Goal: Task Accomplishment & Management: Use online tool/utility

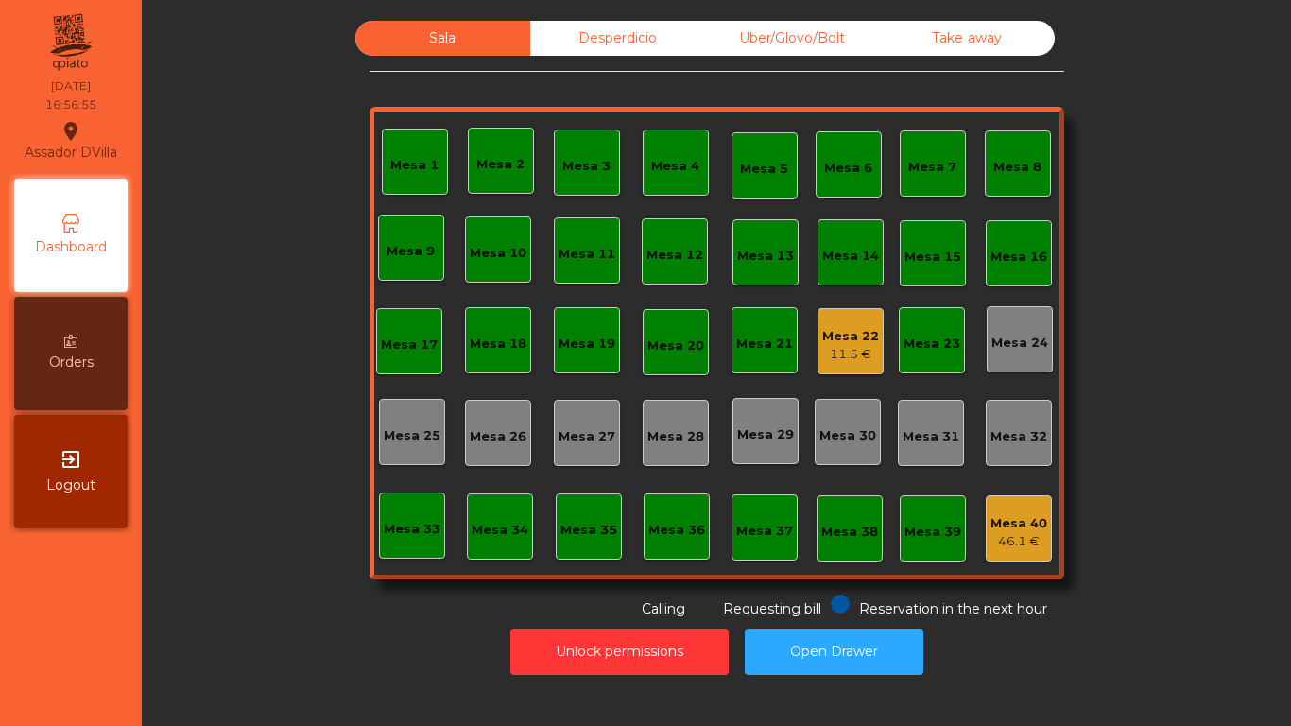
drag, startPoint x: 803, startPoint y: 36, endPoint x: 867, endPoint y: 25, distance: 65.2
click at [804, 36] on div "Uber/Glovo/Bolt" at bounding box center [792, 38] width 175 height 35
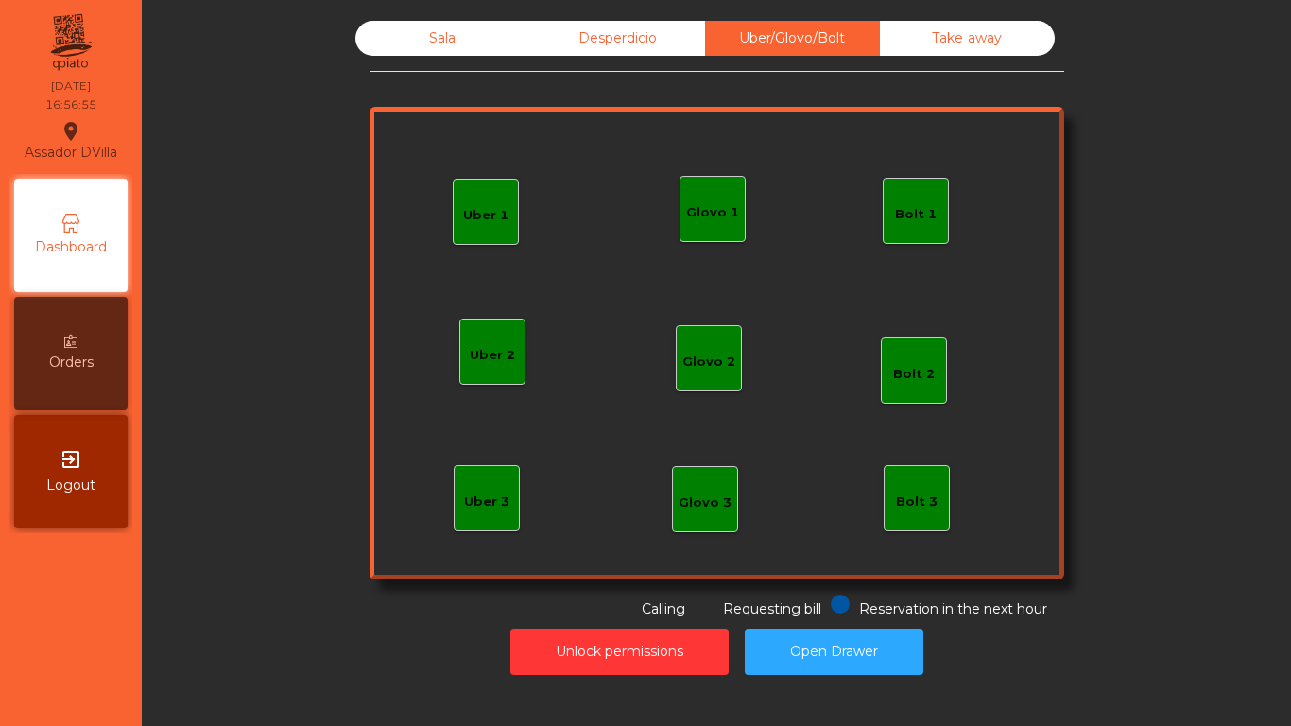
click at [916, 36] on div "Take away" at bounding box center [967, 38] width 175 height 35
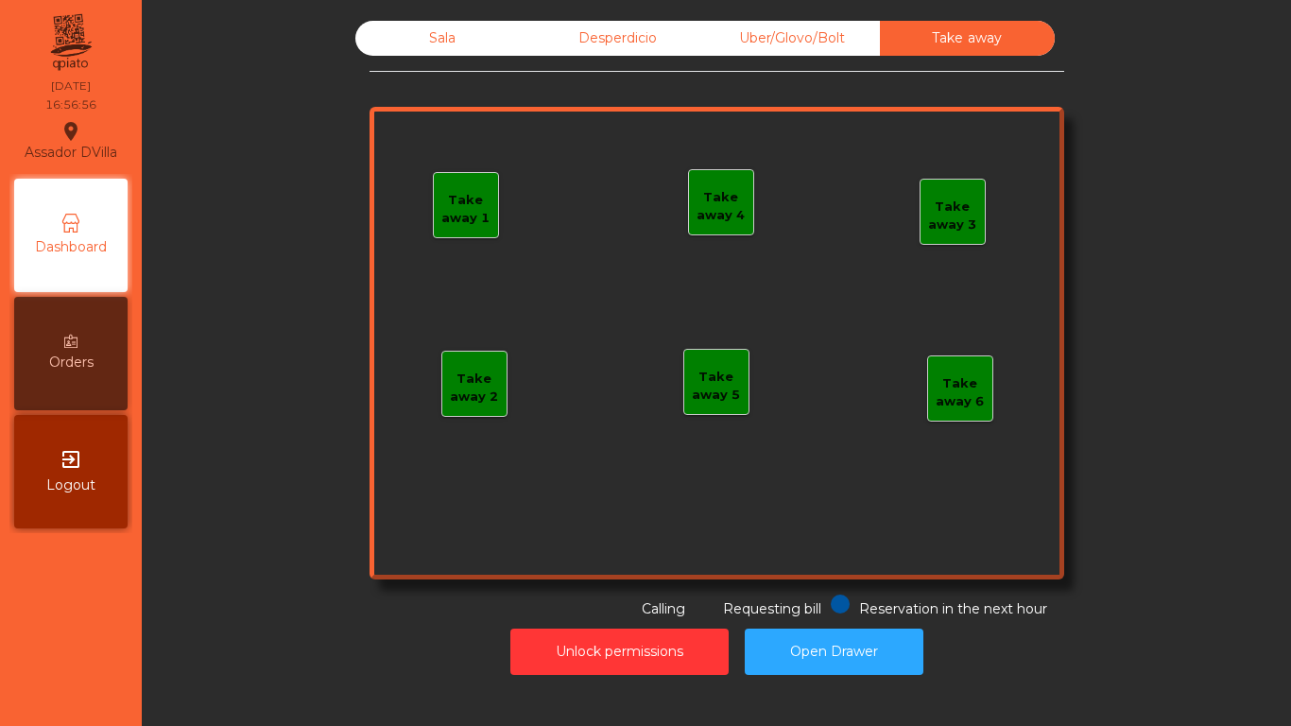
click at [664, 26] on div "Desperdicio" at bounding box center [617, 38] width 175 height 35
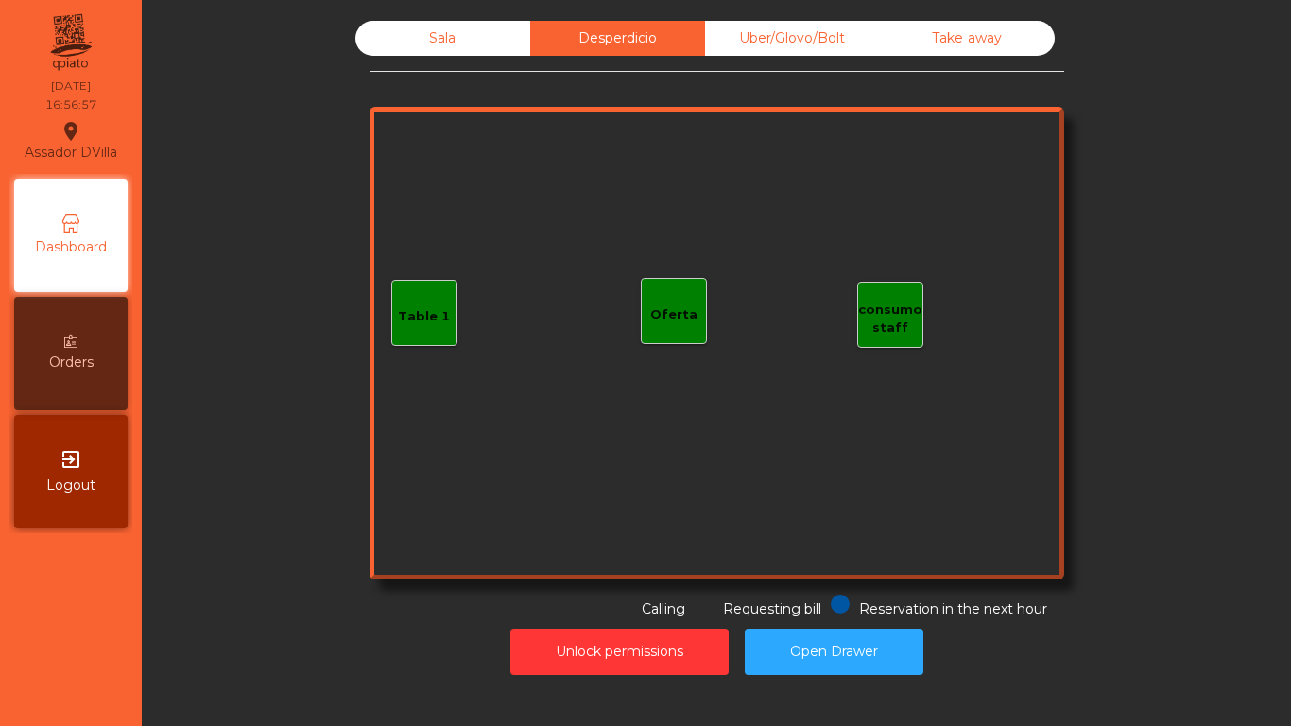
click at [474, 33] on div "Sala" at bounding box center [442, 38] width 175 height 35
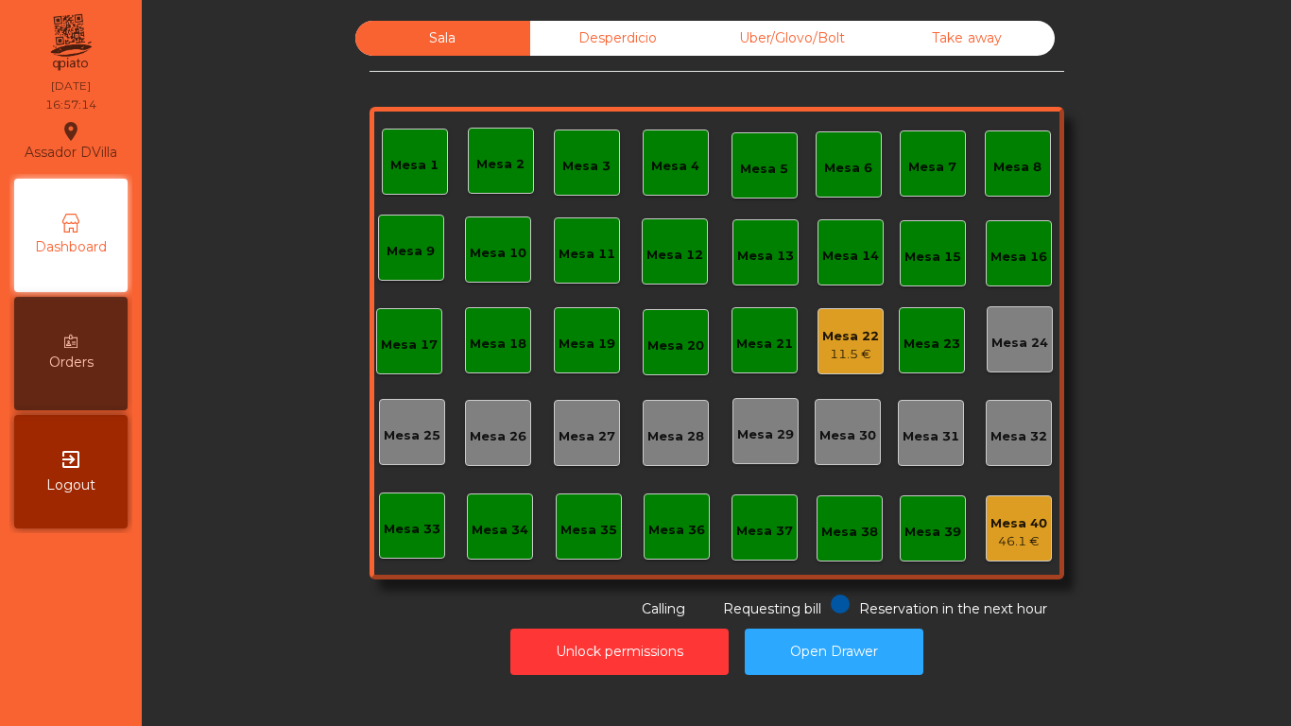
drag, startPoint x: 834, startPoint y: 26, endPoint x: 909, endPoint y: 17, distance: 75.1
click at [851, 26] on div "Uber/Glovo/Bolt" at bounding box center [792, 38] width 175 height 35
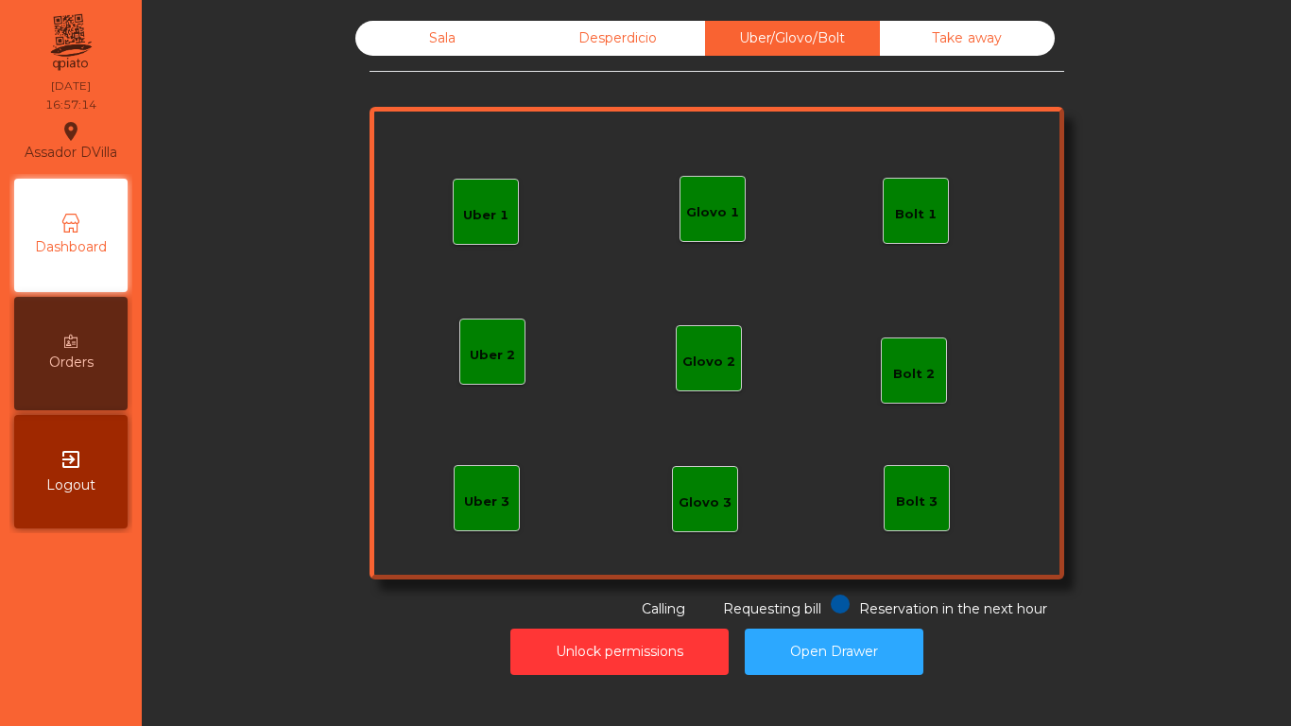
click at [933, 19] on div "Sala Desperdicio Uber/Glovo/Bolt Take away Uber 1 Uber 3 Bolt 2 Glovo 2 Uber 2 …" at bounding box center [716, 347] width 1126 height 673
click at [940, 34] on div "Take away" at bounding box center [967, 38] width 175 height 35
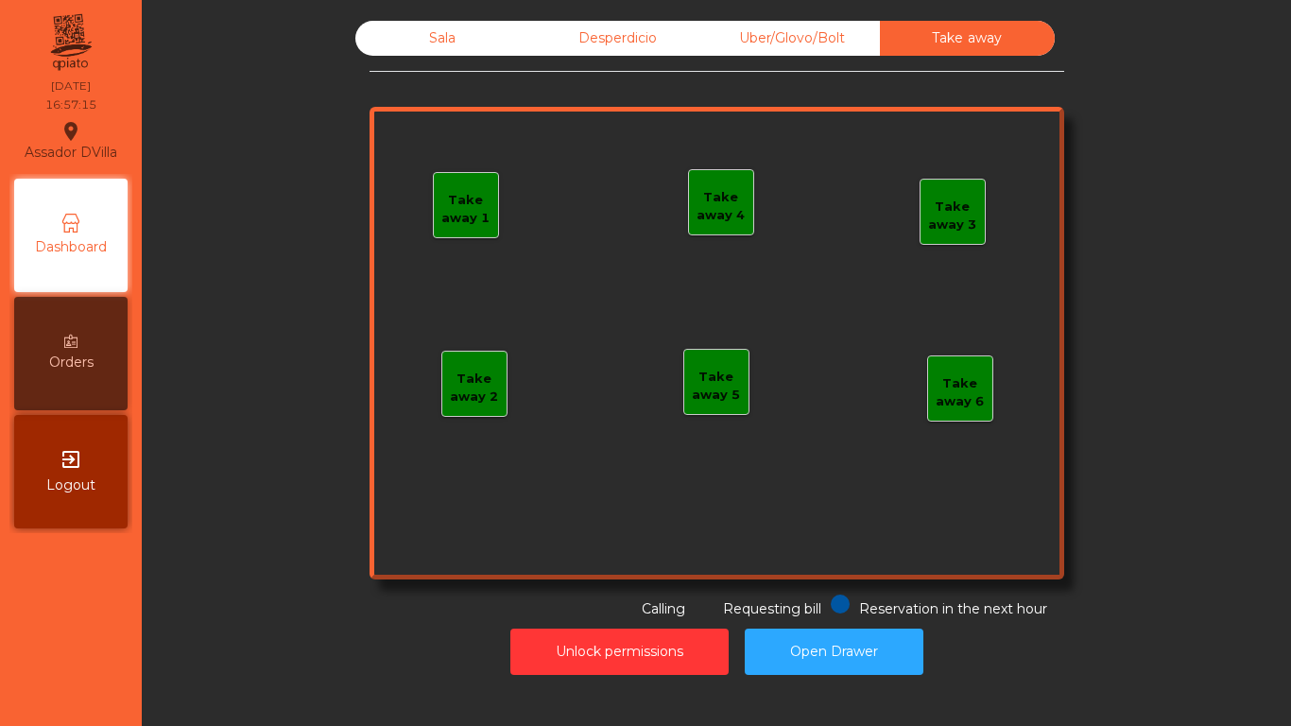
drag, startPoint x: 608, startPoint y: 26, endPoint x: 494, endPoint y: 22, distance: 113.4
click at [603, 26] on div "Desperdicio" at bounding box center [617, 38] width 175 height 35
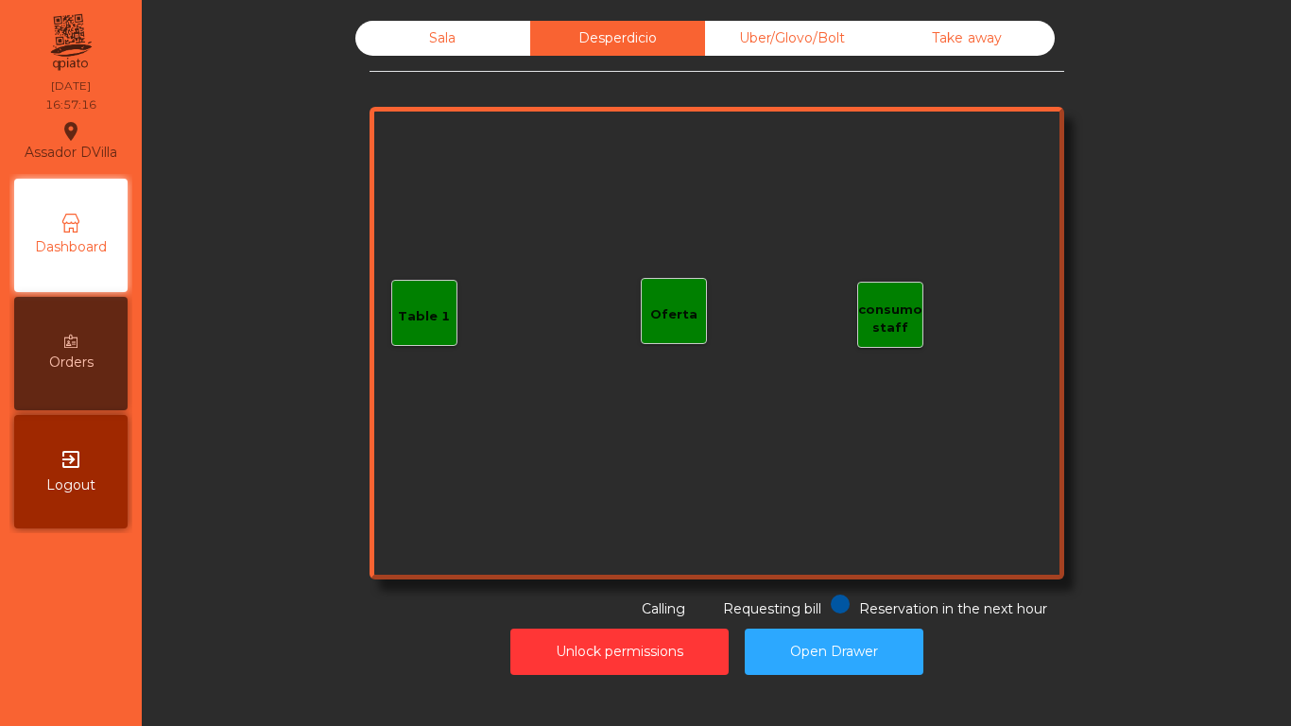
click at [494, 22] on div "Sala" at bounding box center [442, 38] width 175 height 35
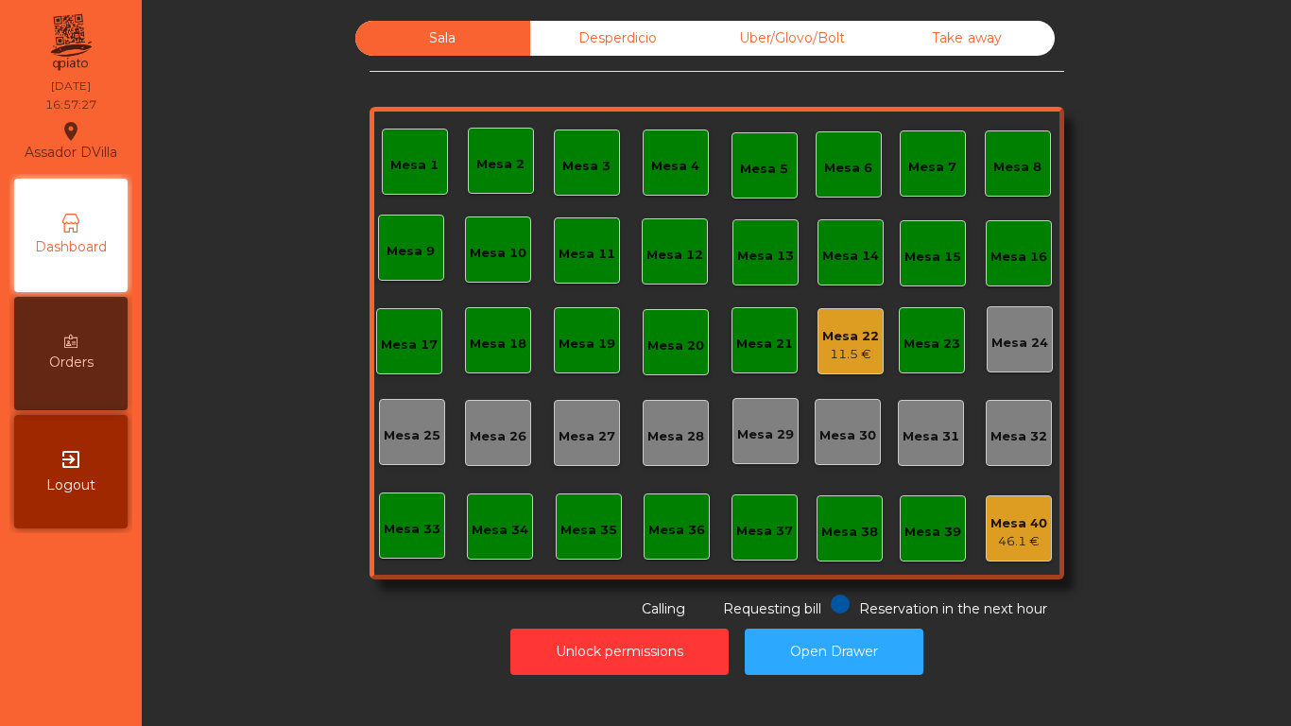
click at [739, 42] on div "Uber/Glovo/Bolt" at bounding box center [792, 38] width 175 height 35
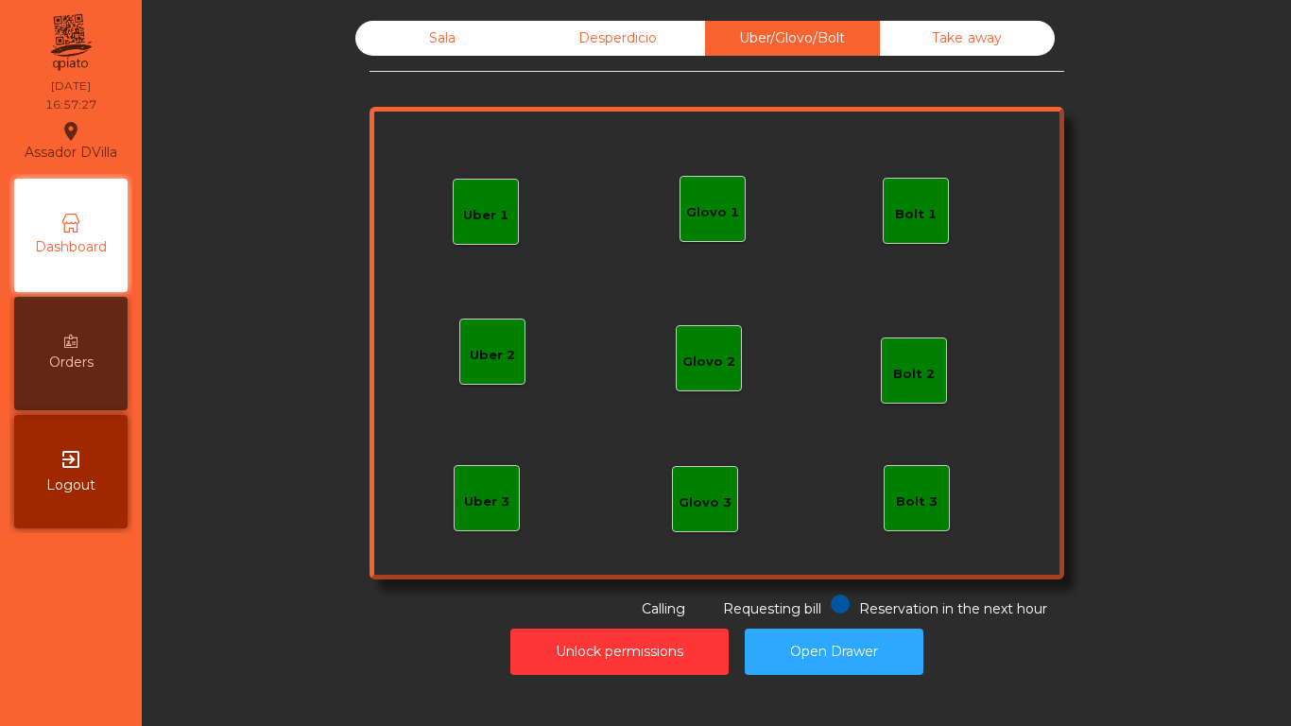
click at [657, 42] on div "Desperdicio" at bounding box center [617, 38] width 175 height 35
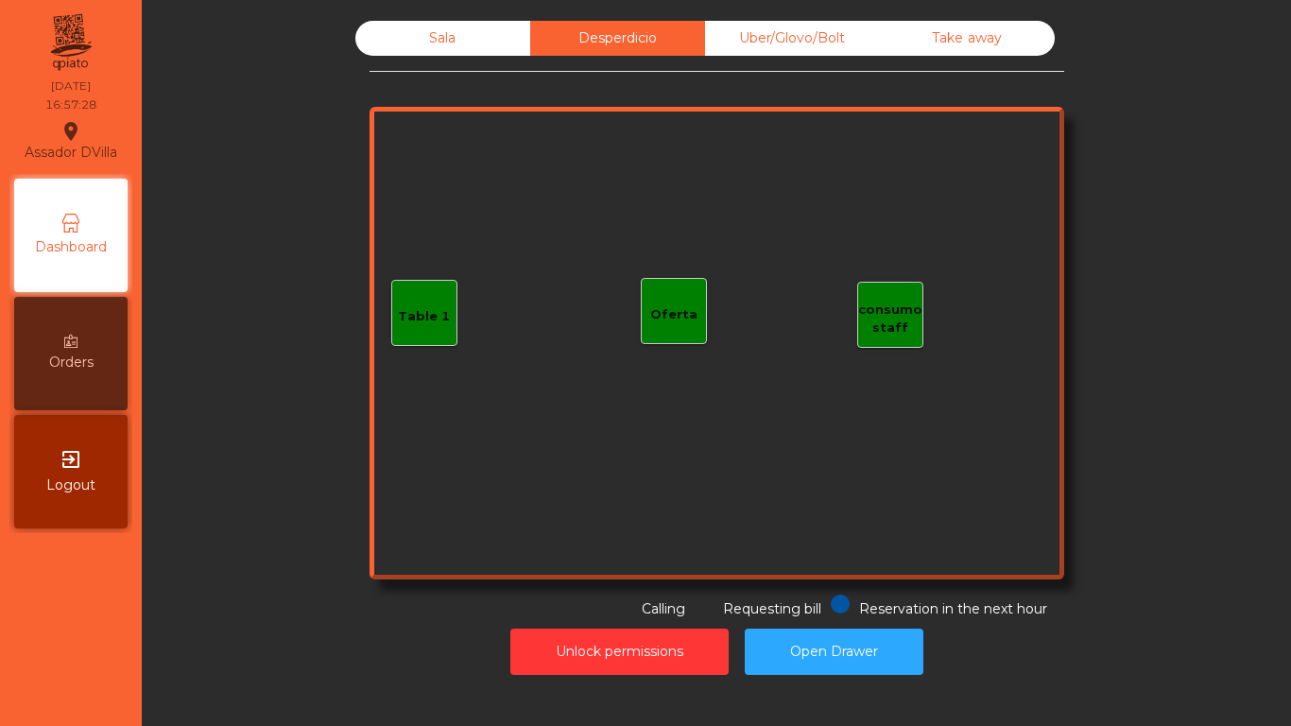
drag, startPoint x: 767, startPoint y: 45, endPoint x: 756, endPoint y: 44, distance: 11.4
click at [762, 44] on div "Uber/Glovo/Bolt" at bounding box center [792, 38] width 175 height 35
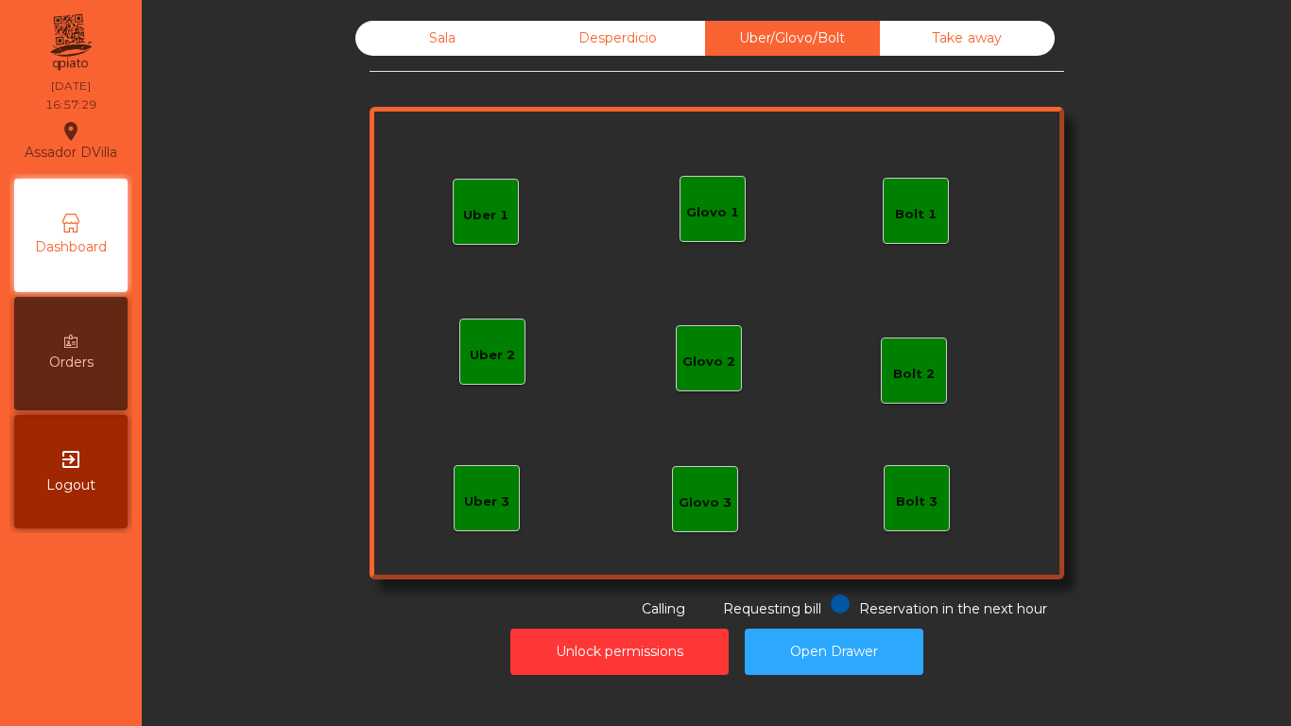
click at [499, 197] on div "Uber 1" at bounding box center [486, 212] width 66 height 66
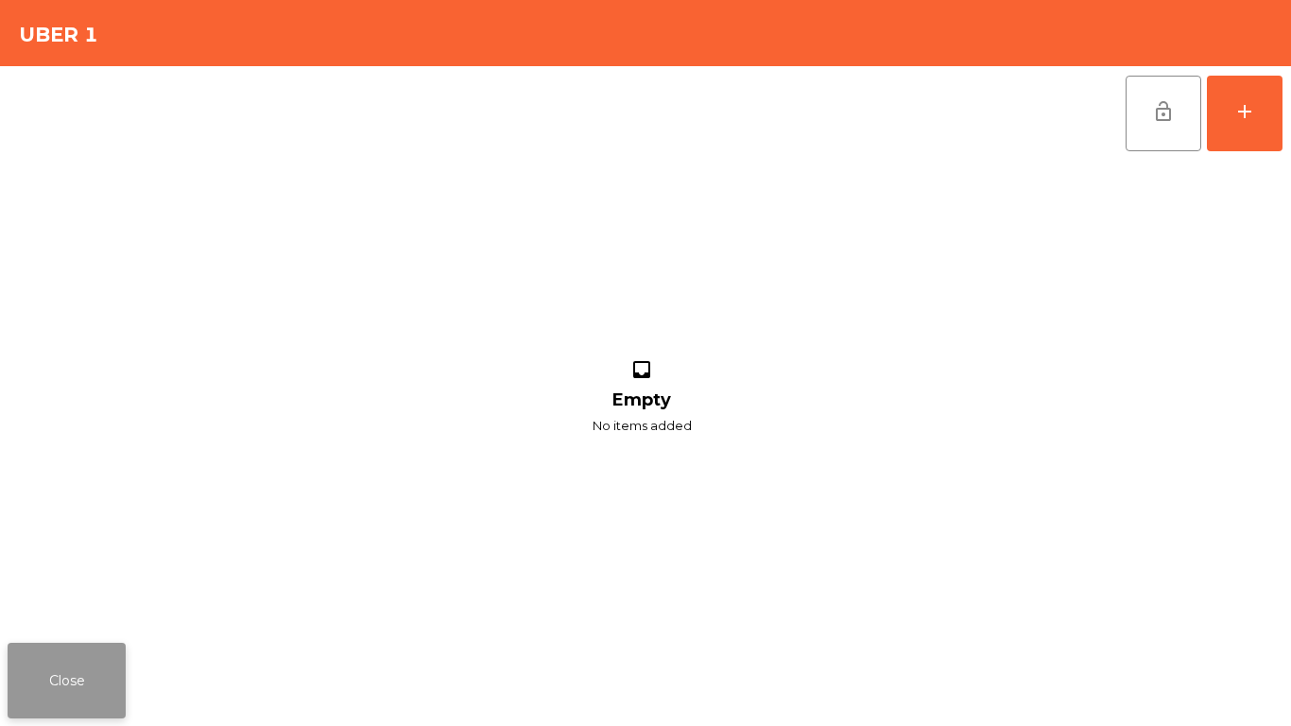
click at [107, 659] on button "Close" at bounding box center [67, 680] width 118 height 76
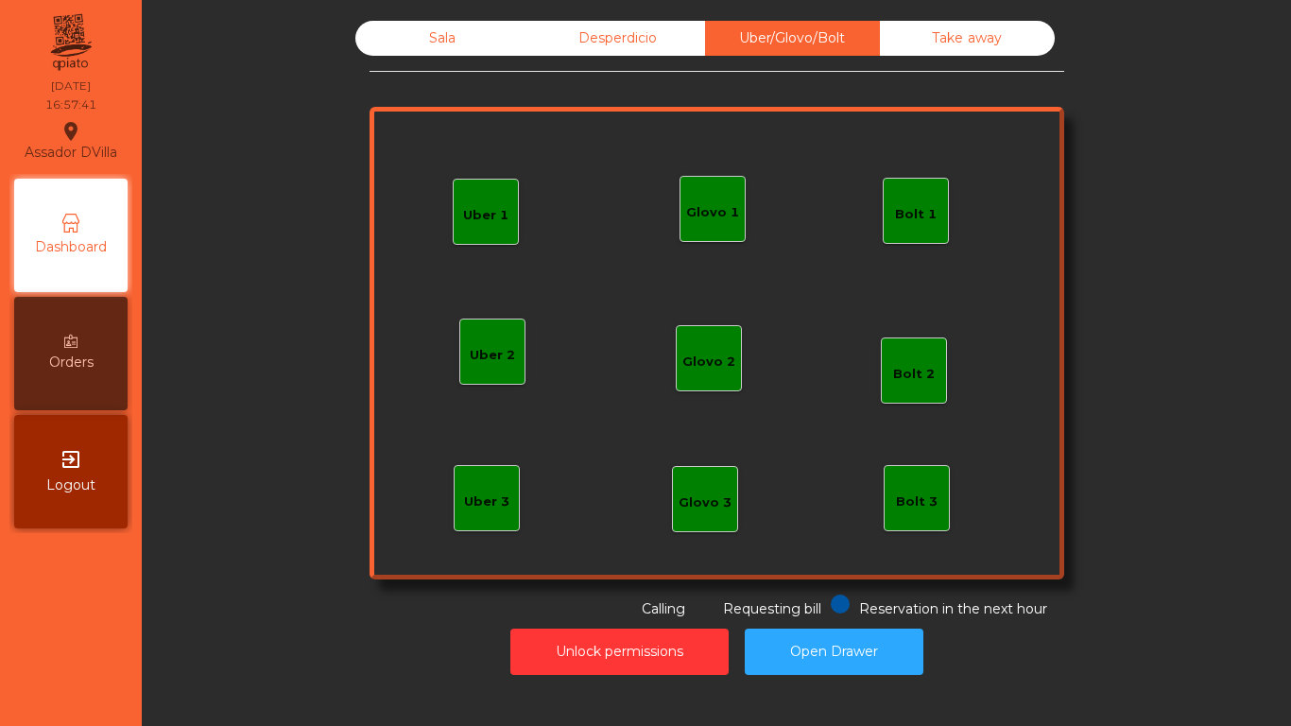
click at [485, 25] on div "Sala" at bounding box center [442, 38] width 175 height 35
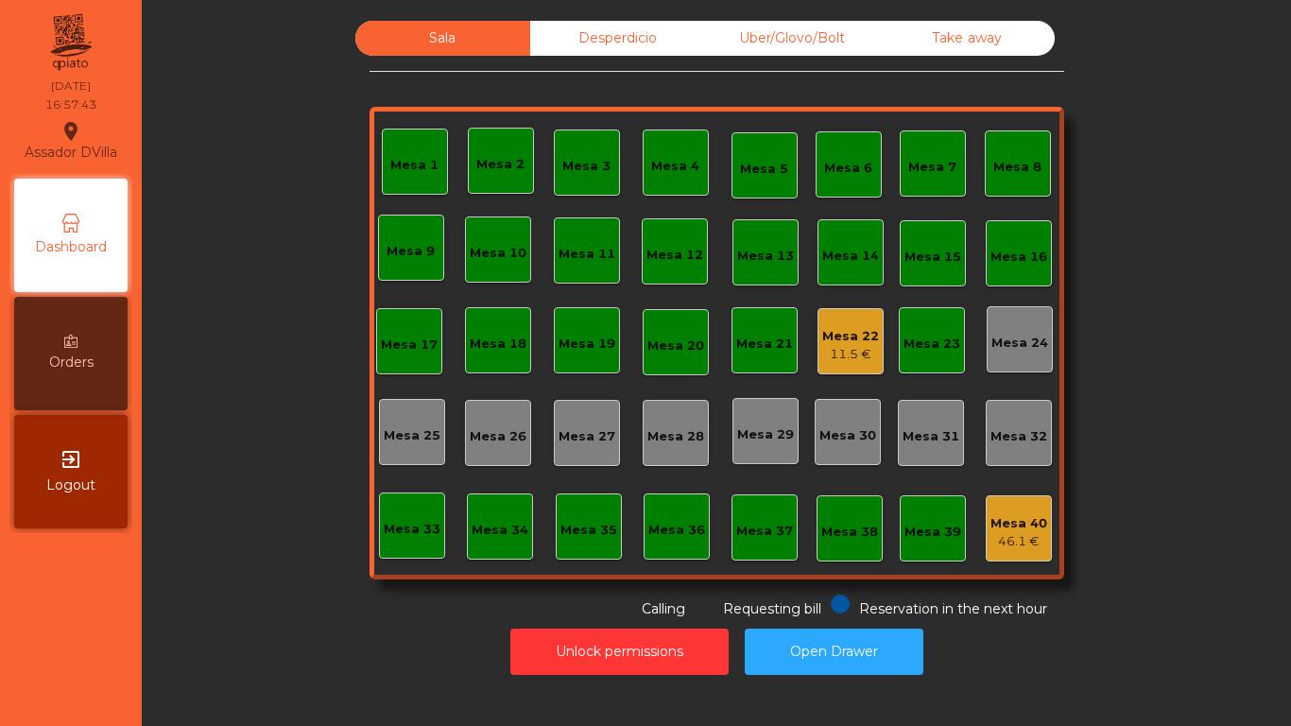
click at [822, 333] on div "Mesa 22" at bounding box center [850, 336] width 57 height 19
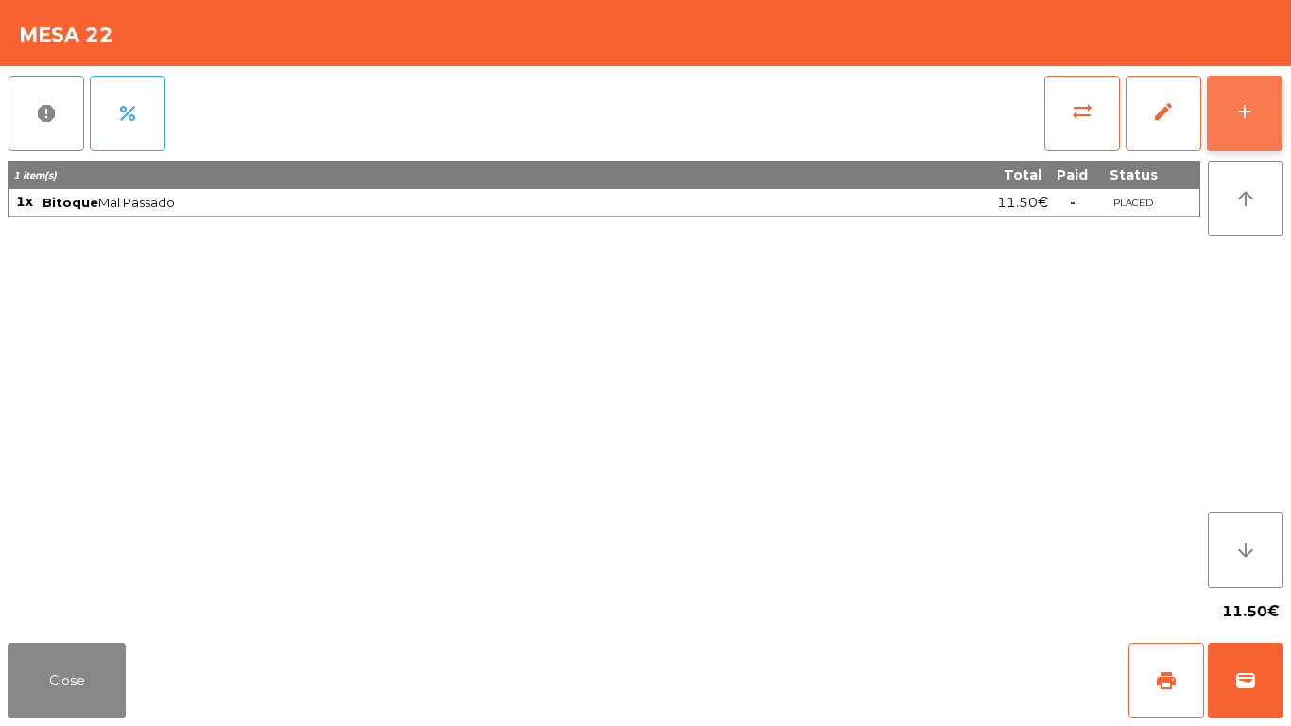
click at [1262, 112] on button "add" at bounding box center [1245, 114] width 76 height 76
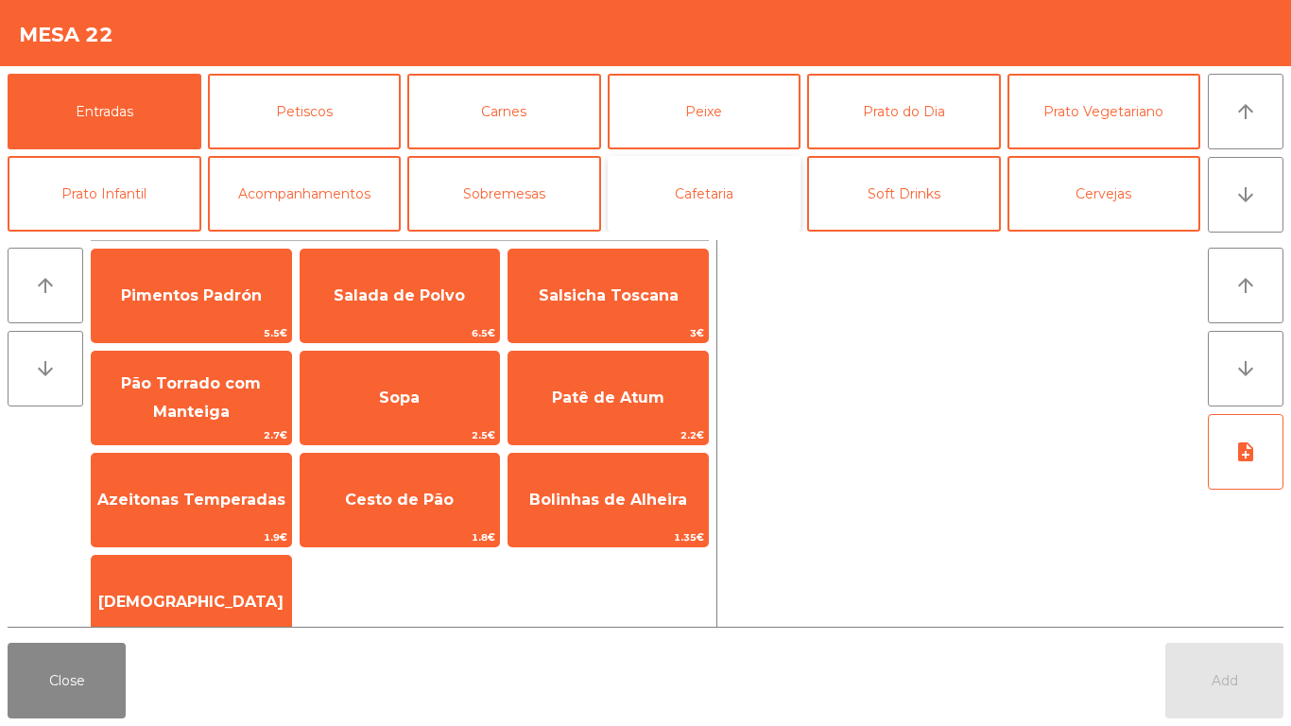
click at [729, 197] on button "Cafetaria" at bounding box center [705, 194] width 194 height 76
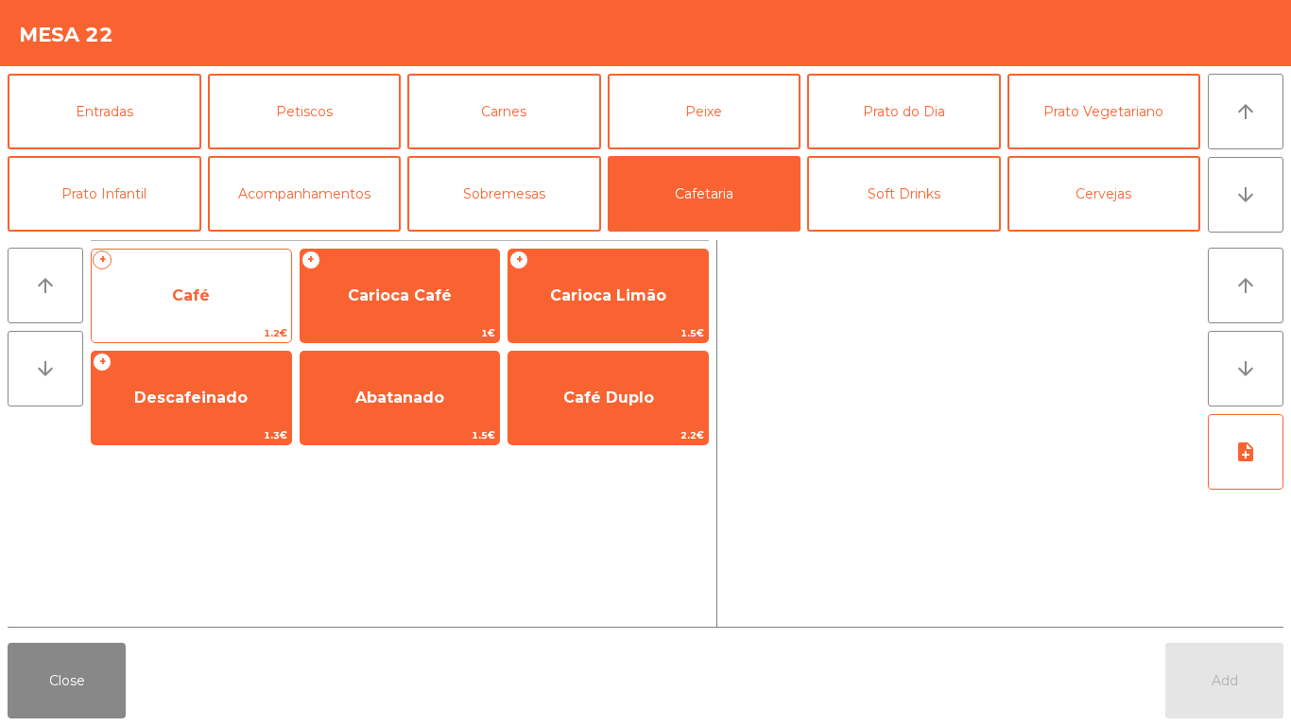
click at [222, 297] on span "Café" at bounding box center [191, 295] width 199 height 51
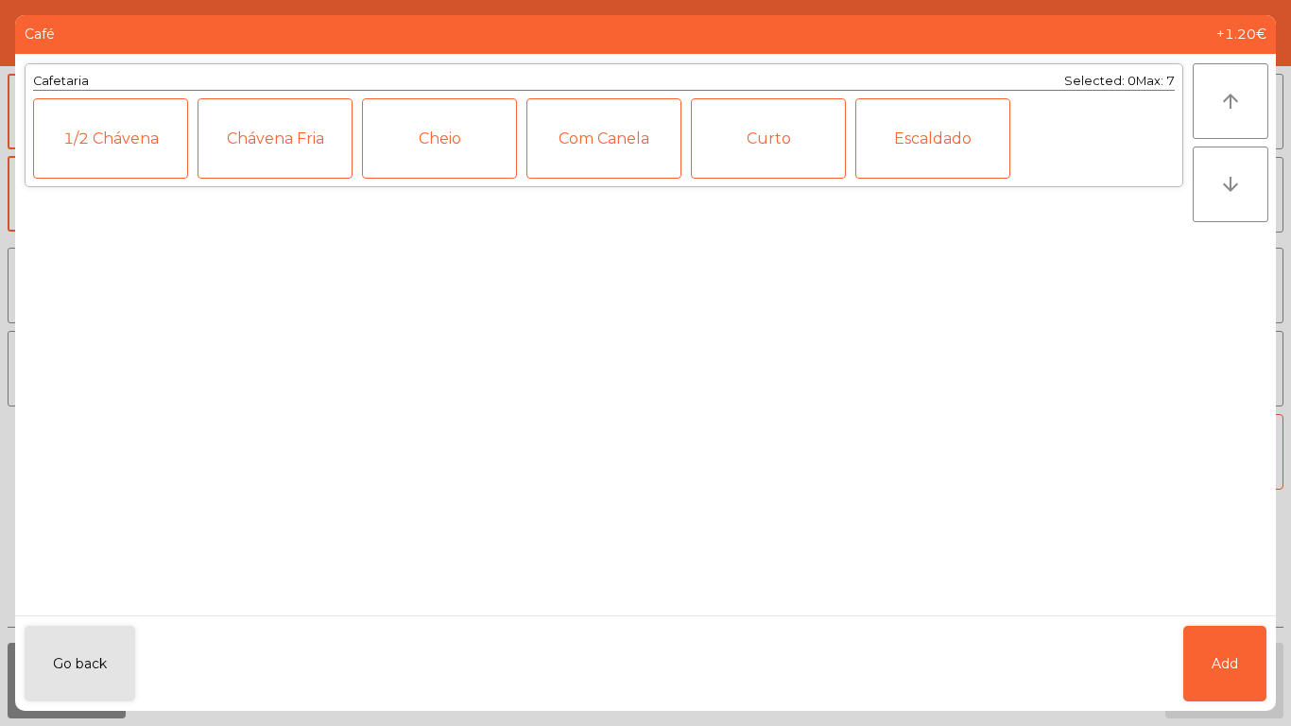
click at [1170, 642] on div "Go back Add" at bounding box center [645, 662] width 1260 height 95
click at [1268, 683] on div "Go back Add" at bounding box center [645, 662] width 1260 height 95
click at [1258, 683] on button "Add" at bounding box center [1224, 663] width 83 height 76
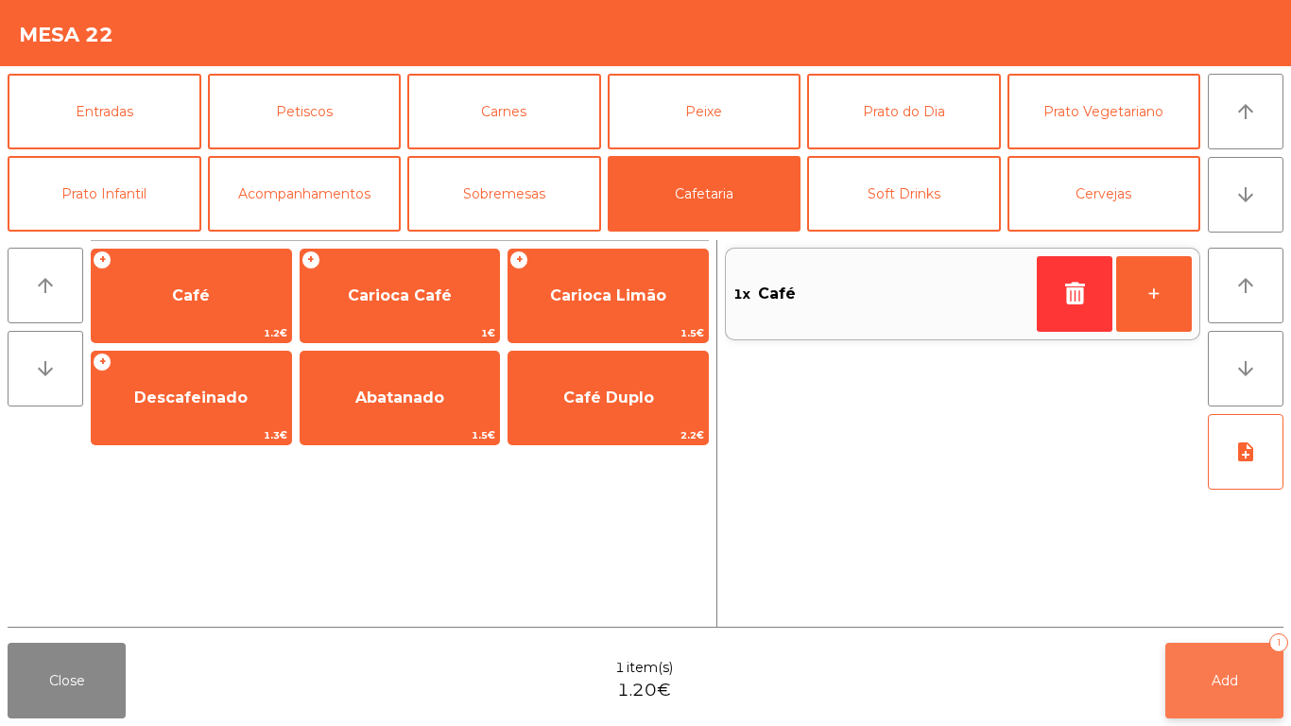
click at [1240, 682] on button "Add 1" at bounding box center [1224, 680] width 118 height 76
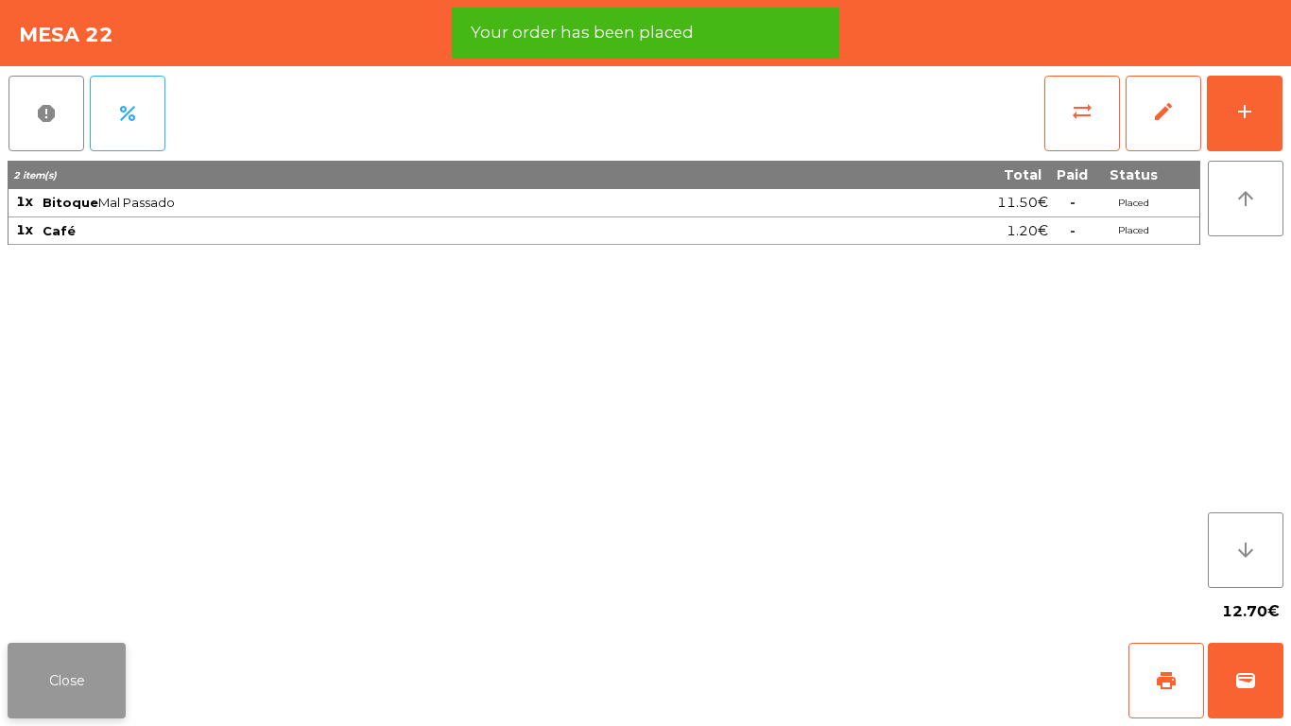
click at [46, 676] on button "Close" at bounding box center [67, 680] width 118 height 76
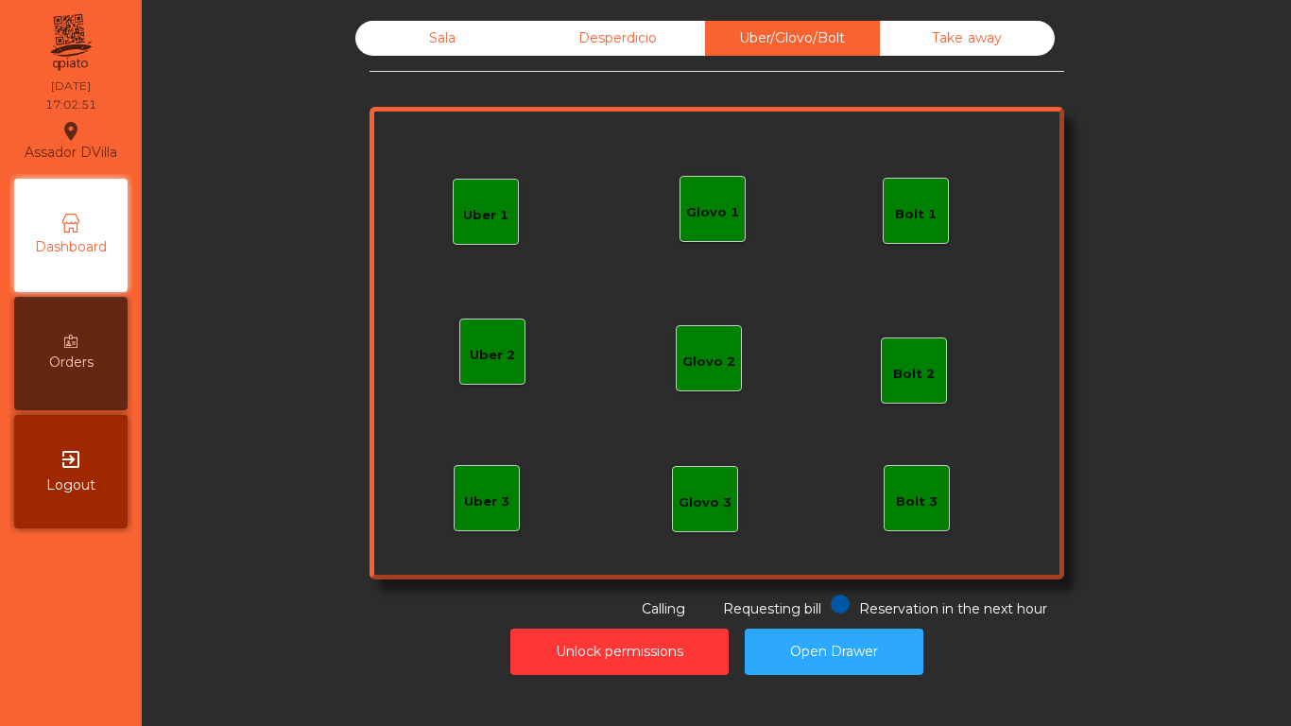
drag, startPoint x: 894, startPoint y: 207, endPoint x: 908, endPoint y: 206, distance: 14.2
click at [908, 206] on div "Bolt 1" at bounding box center [916, 214] width 42 height 19
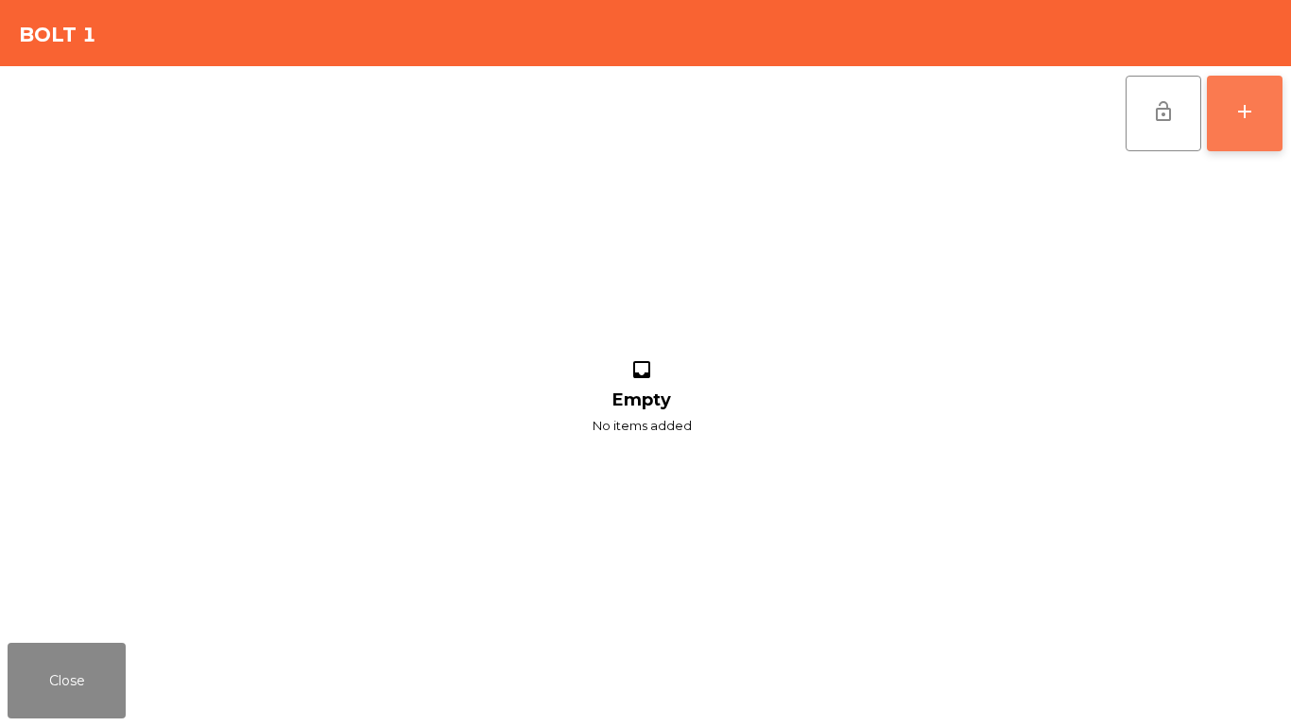
click at [1225, 113] on button "add" at bounding box center [1245, 114] width 76 height 76
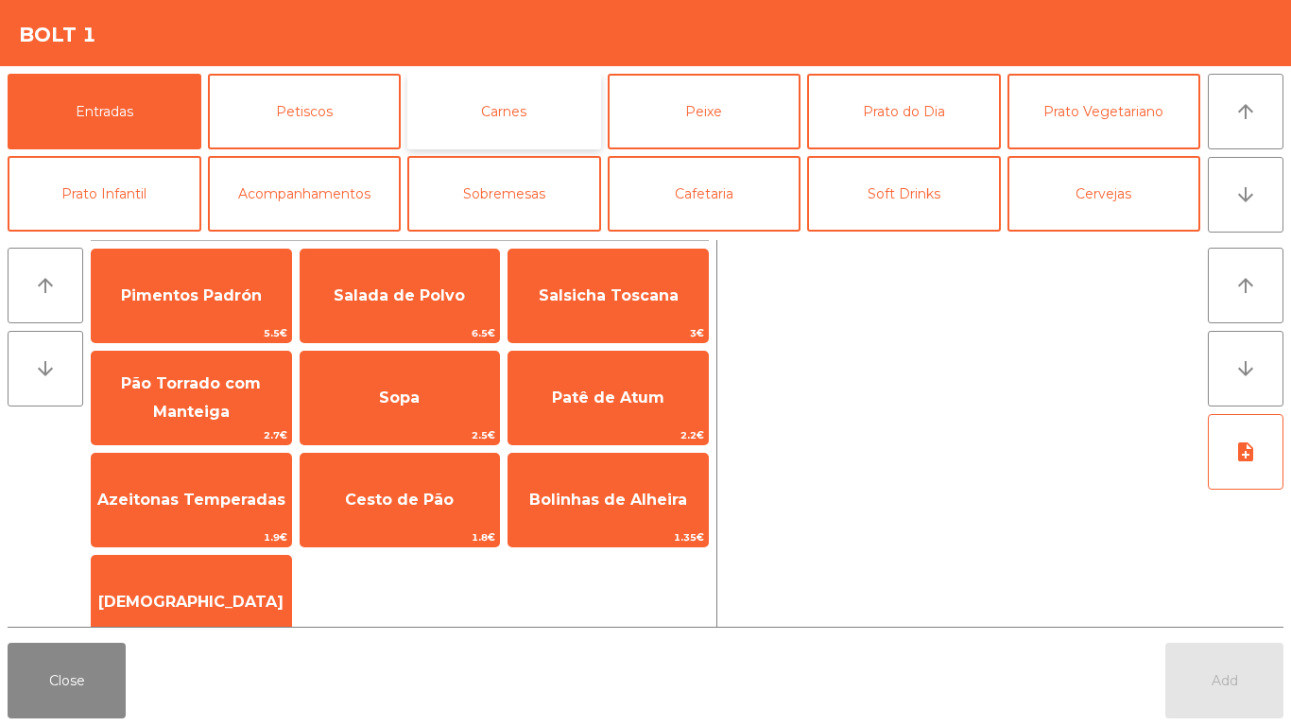
click at [522, 129] on button "Carnes" at bounding box center [504, 112] width 194 height 76
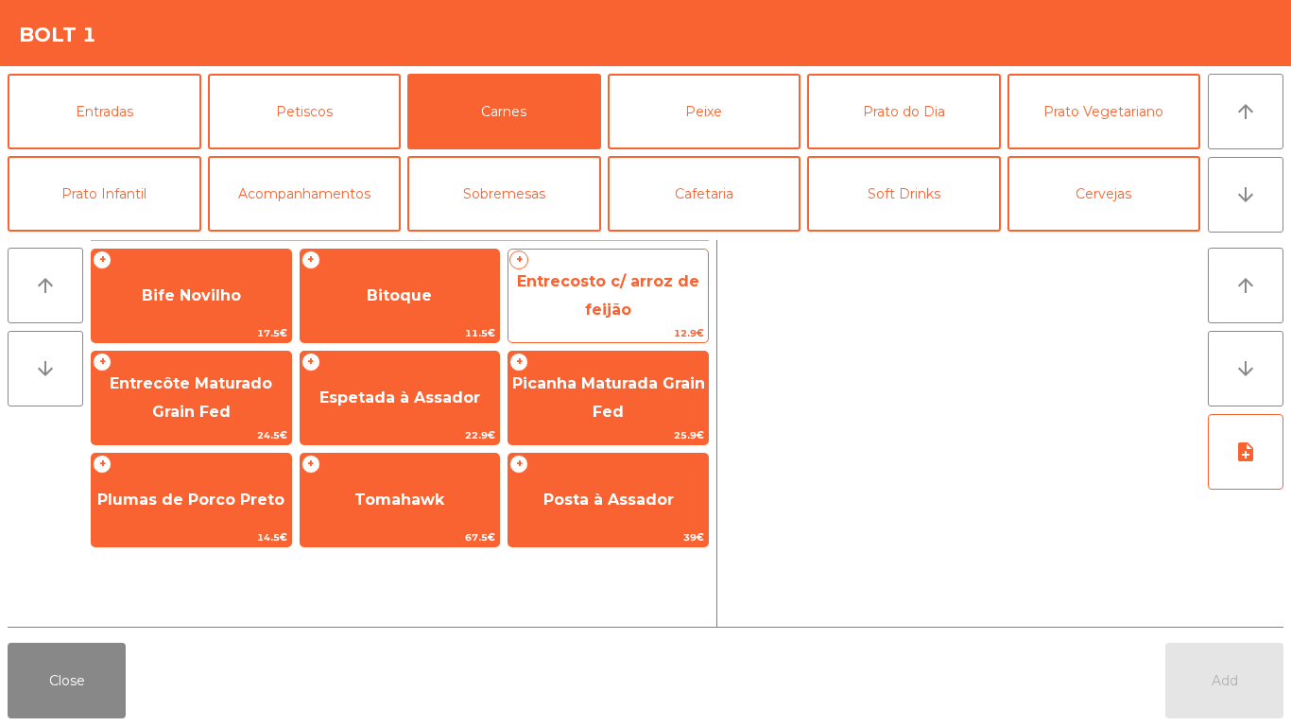
click at [595, 306] on span "Entrecosto c/ arroz de feijão" at bounding box center [608, 295] width 182 height 46
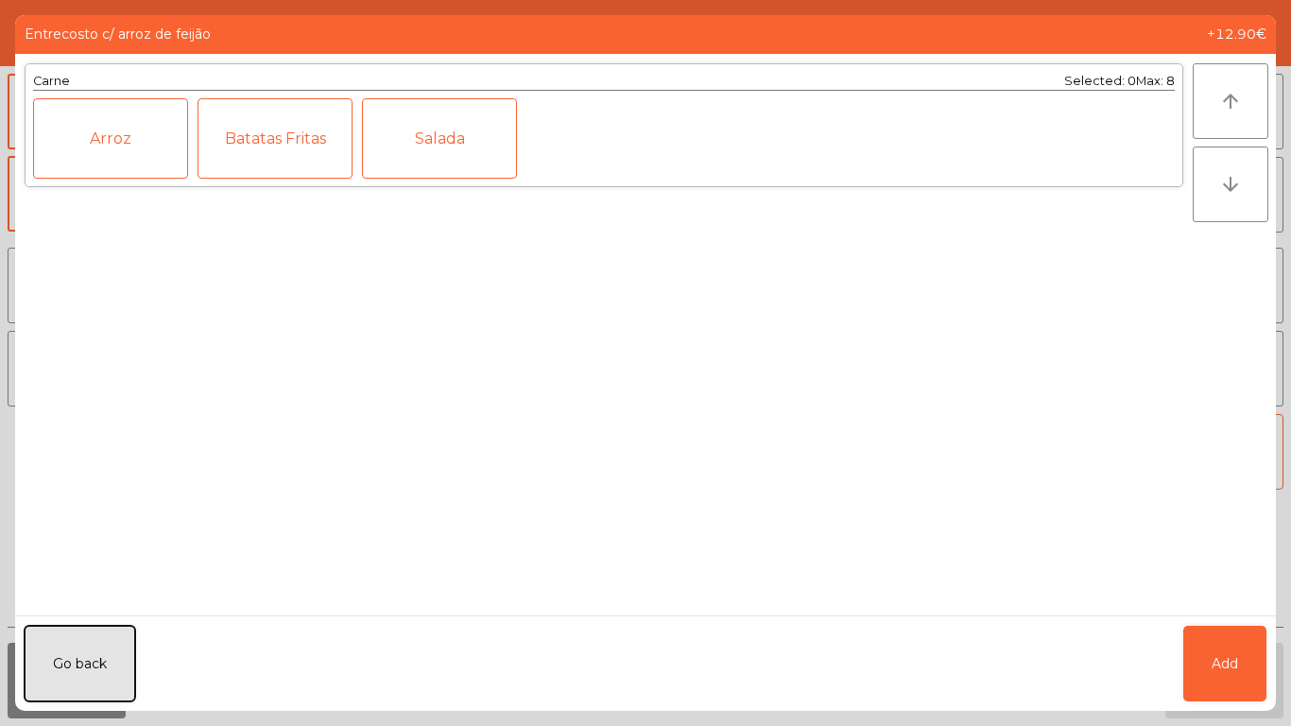
click at [56, 655] on button "Go back" at bounding box center [80, 663] width 111 height 76
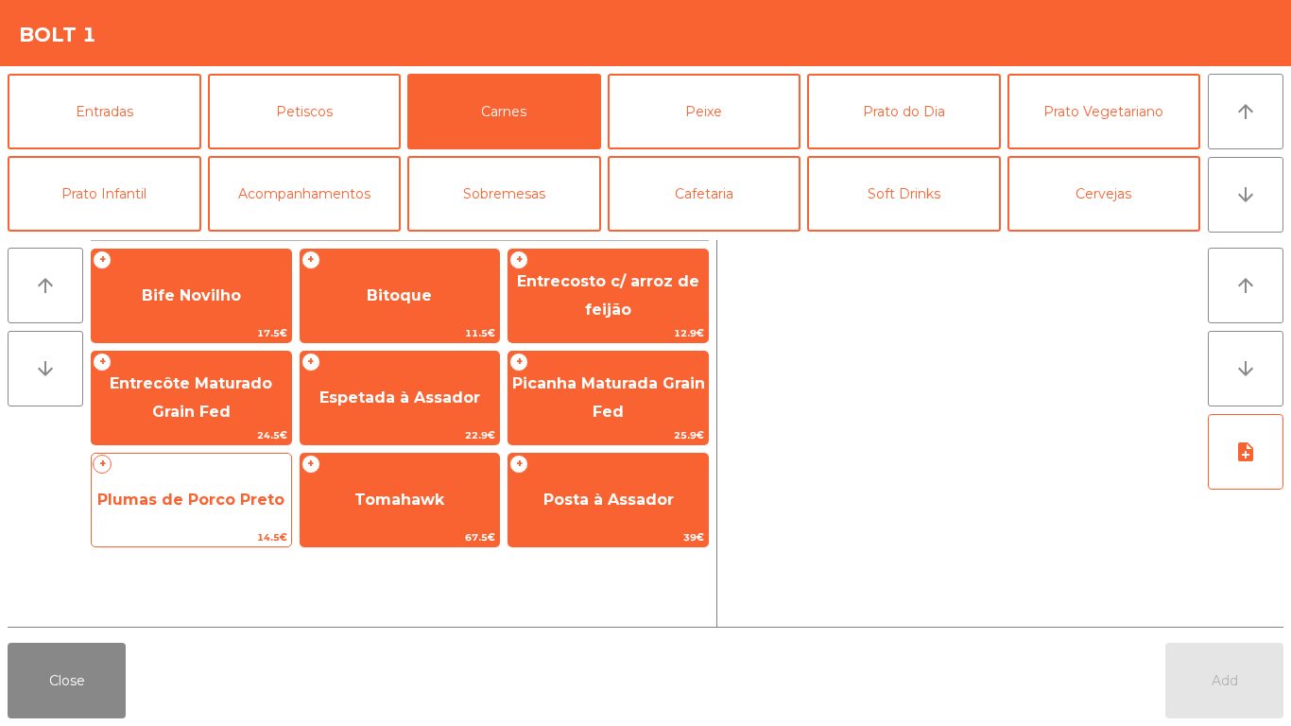
click at [260, 523] on span "Plumas de Porco Preto" at bounding box center [191, 499] width 199 height 51
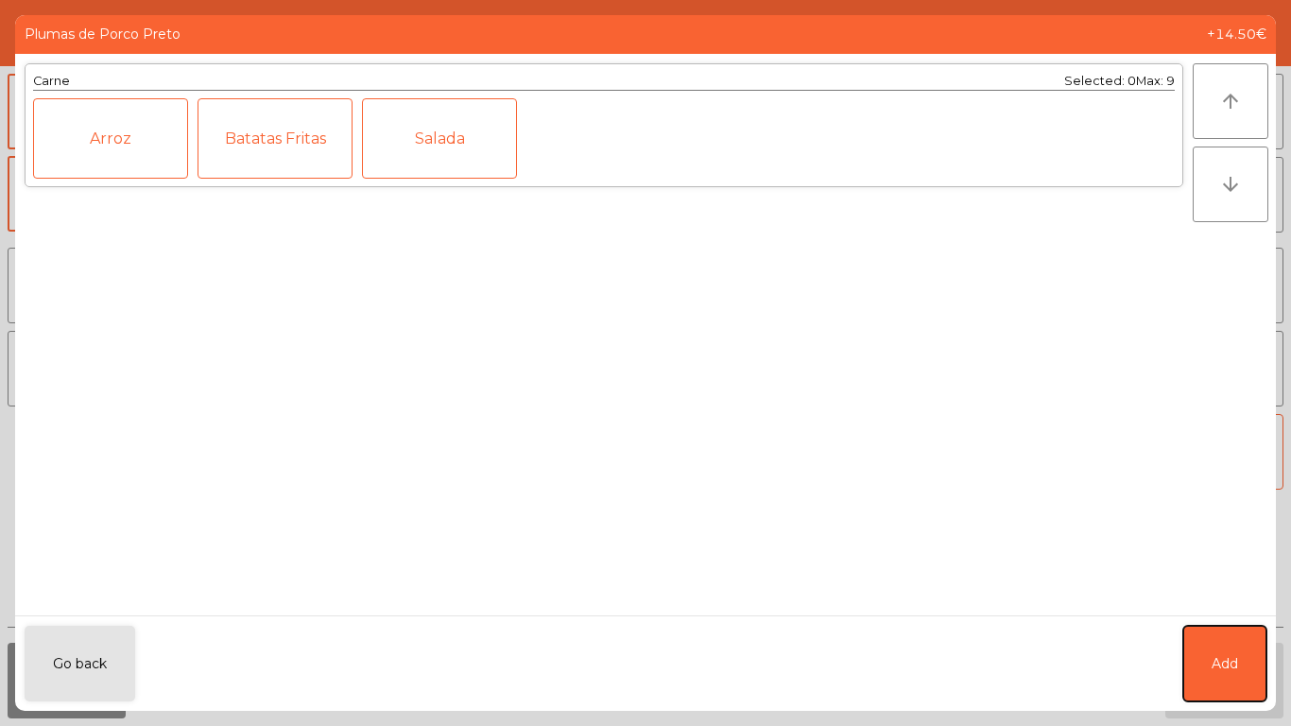
click at [1231, 634] on button "Add" at bounding box center [1224, 663] width 83 height 76
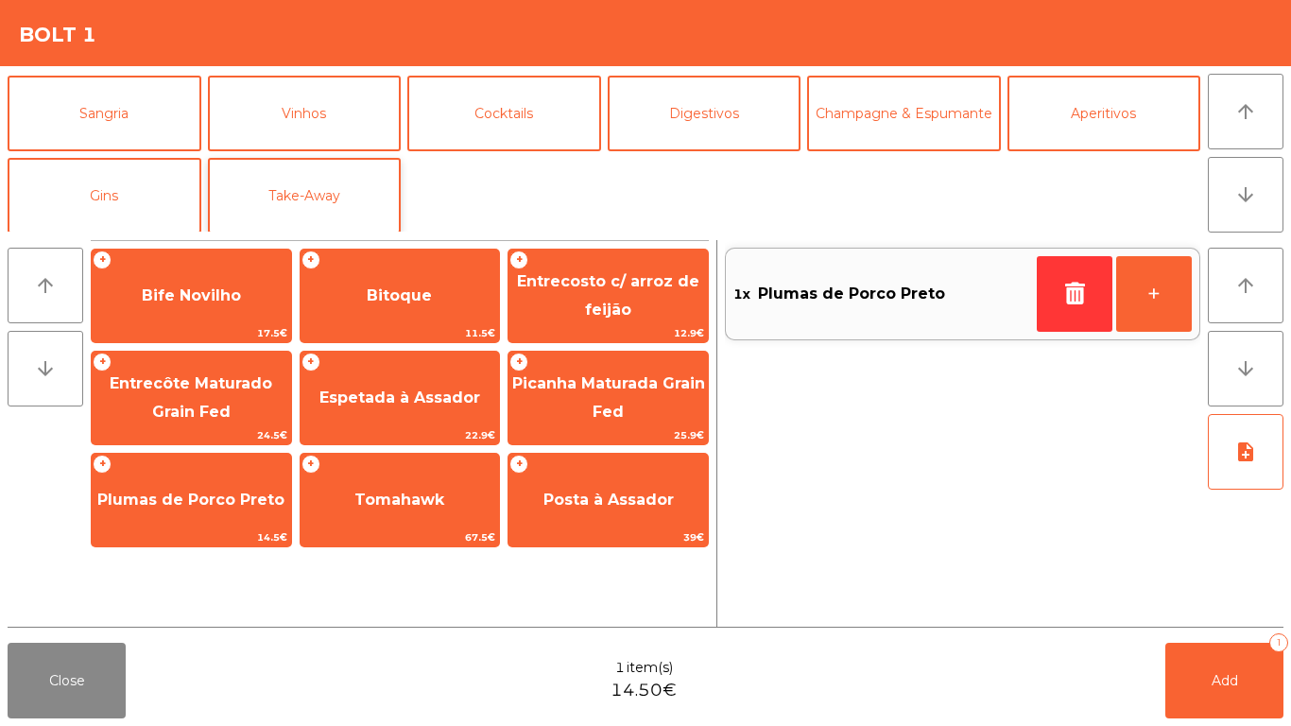
scroll to position [164, 0]
click at [300, 175] on button "Take-Away" at bounding box center [305, 194] width 194 height 76
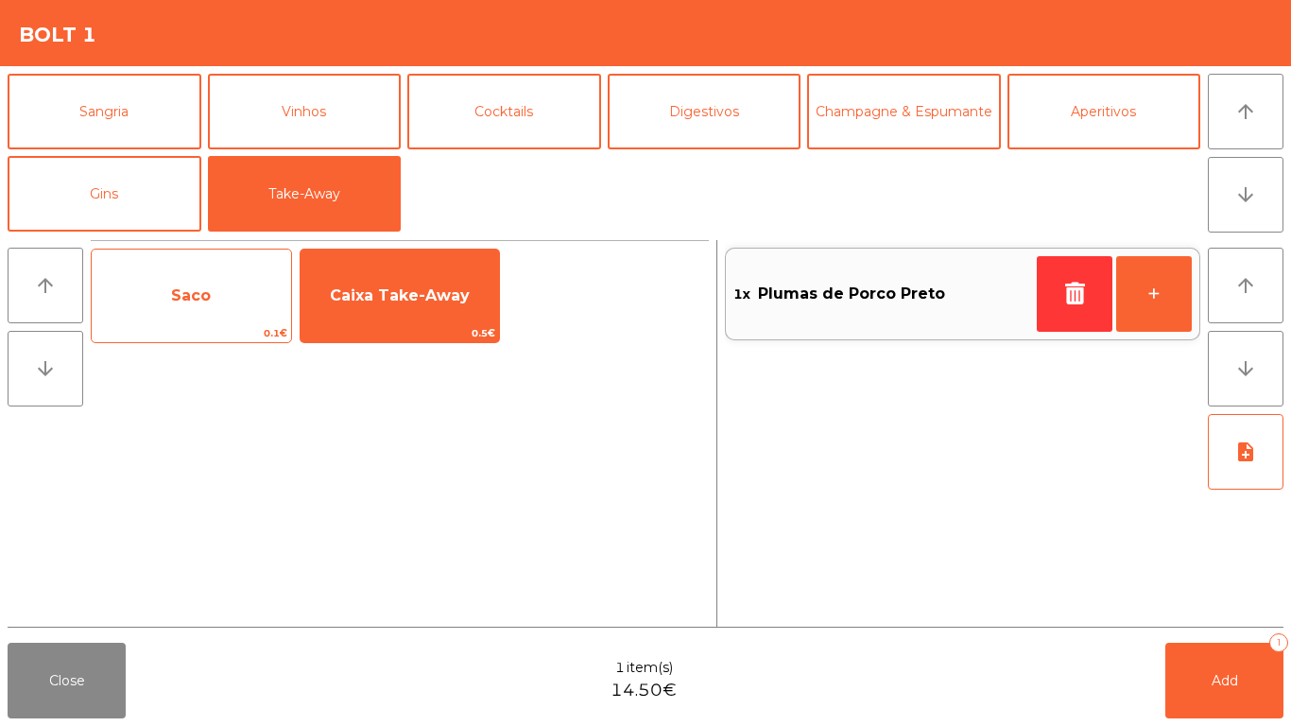
click at [227, 289] on span "Saco" at bounding box center [191, 295] width 199 height 51
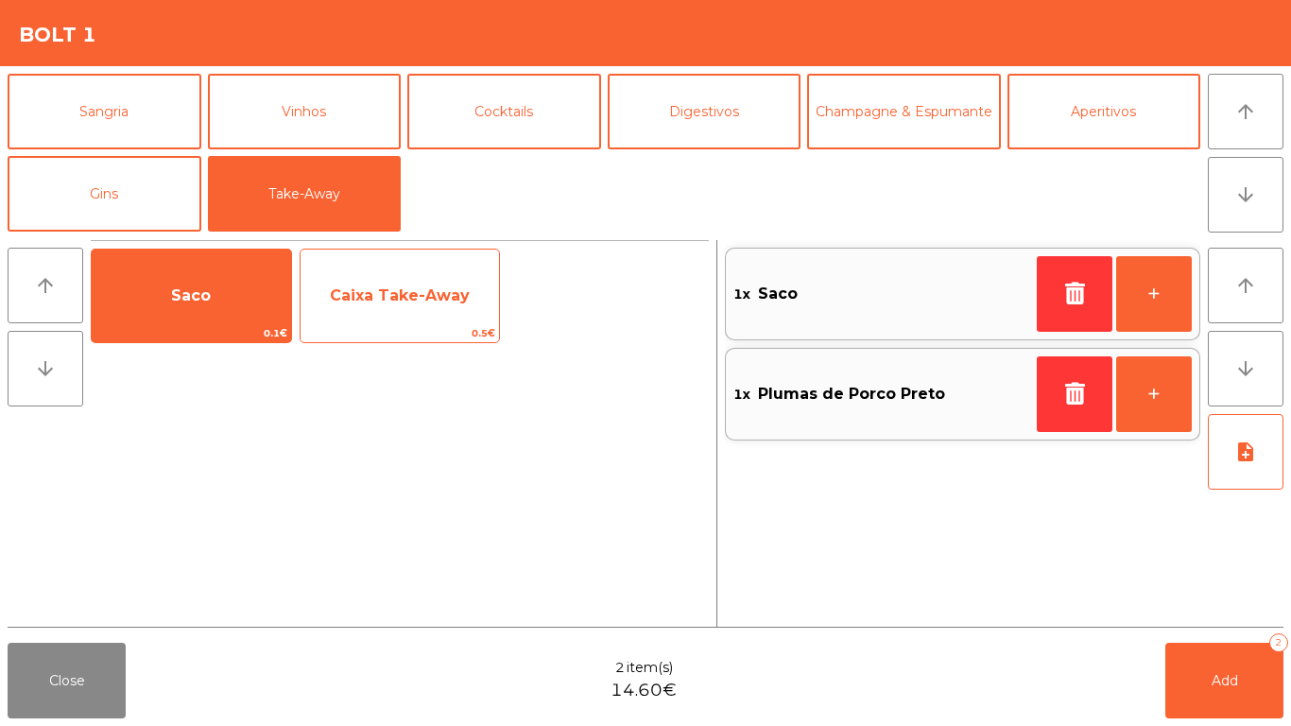
drag, startPoint x: 507, startPoint y: 290, endPoint x: 489, endPoint y: 297, distance: 19.1
click at [508, 290] on div "Saco 0.1€ Caixa Take-Away 0.5€" at bounding box center [400, 295] width 618 height 94
click at [489, 297] on span "Caixa Take-Away" at bounding box center [399, 295] width 199 height 51
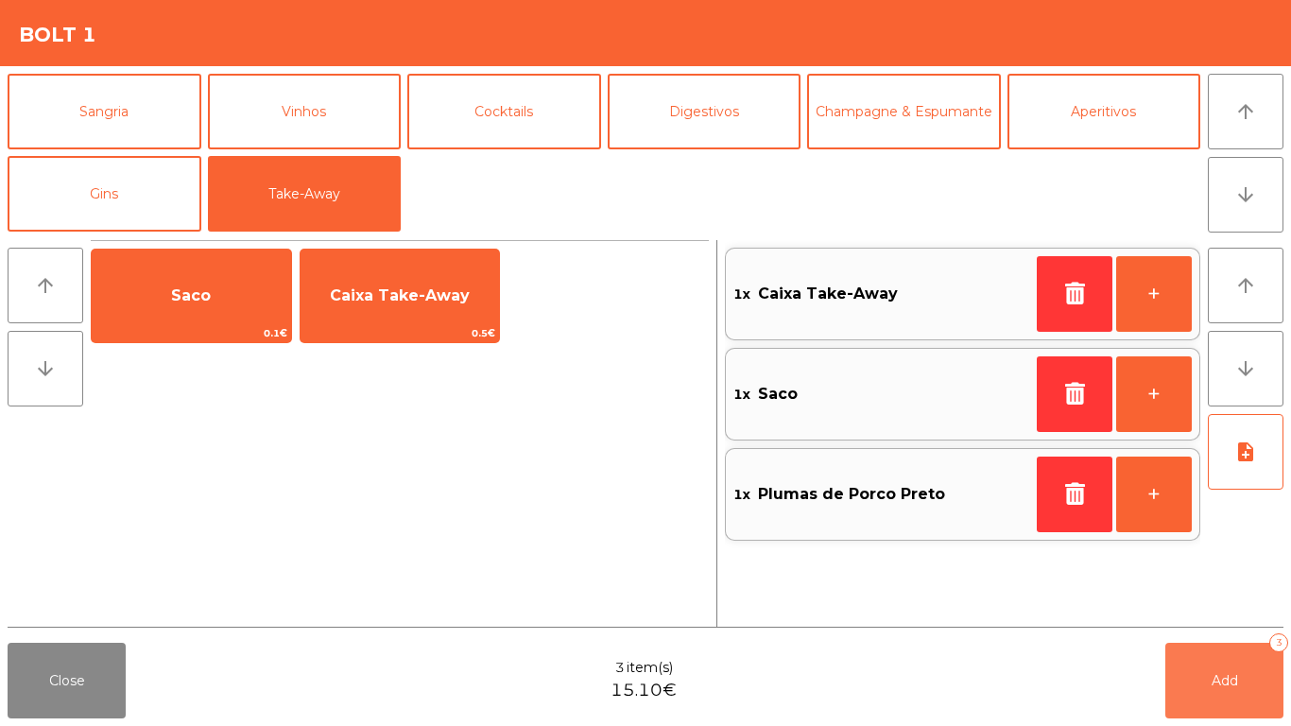
drag, startPoint x: 1209, startPoint y: 672, endPoint x: 558, endPoint y: 668, distance: 651.0
click at [1211, 673] on span "Add" at bounding box center [1224, 680] width 26 height 17
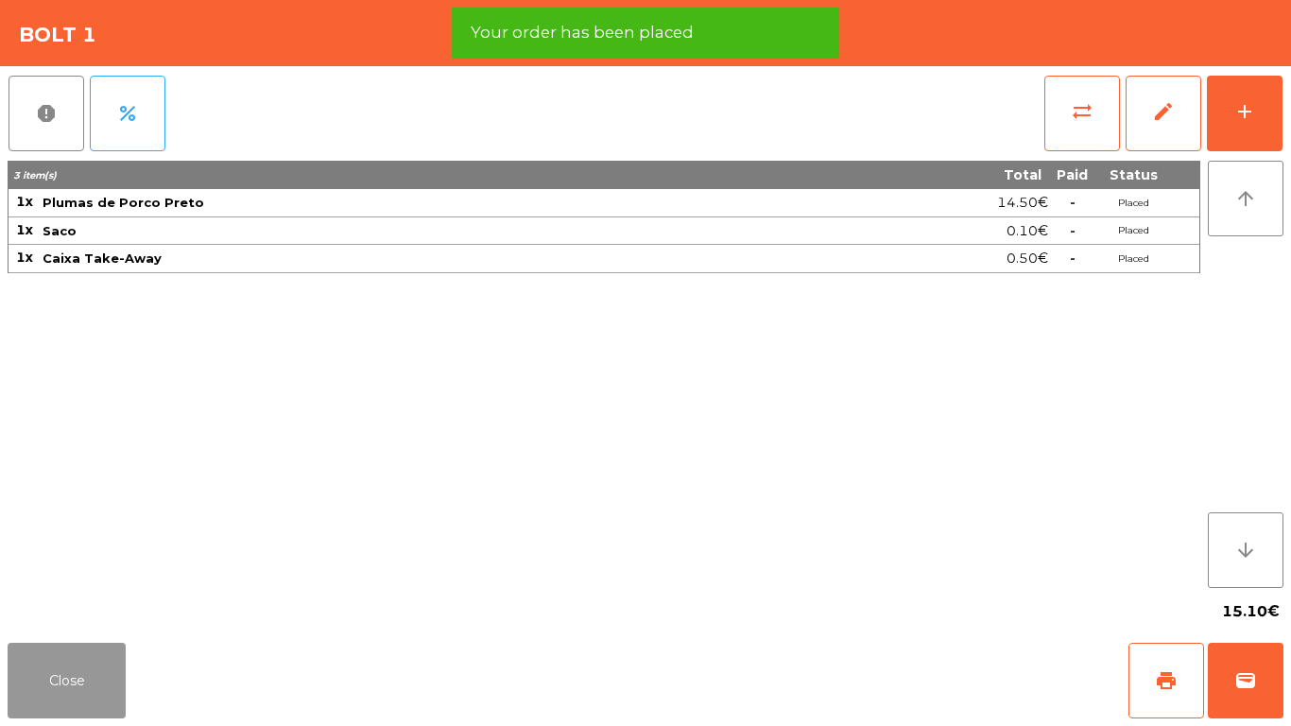
click at [88, 677] on button "Close" at bounding box center [67, 680] width 118 height 76
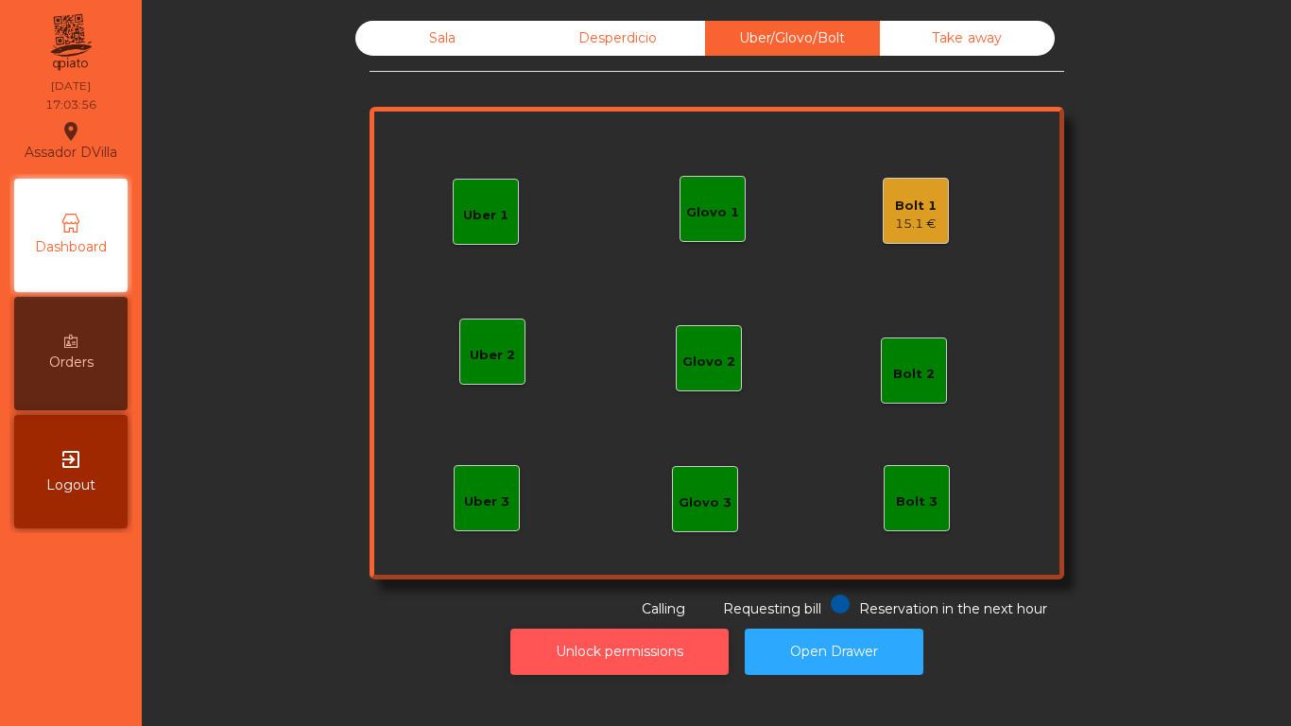
click at [556, 664] on button "Unlock permissions" at bounding box center [619, 651] width 218 height 46
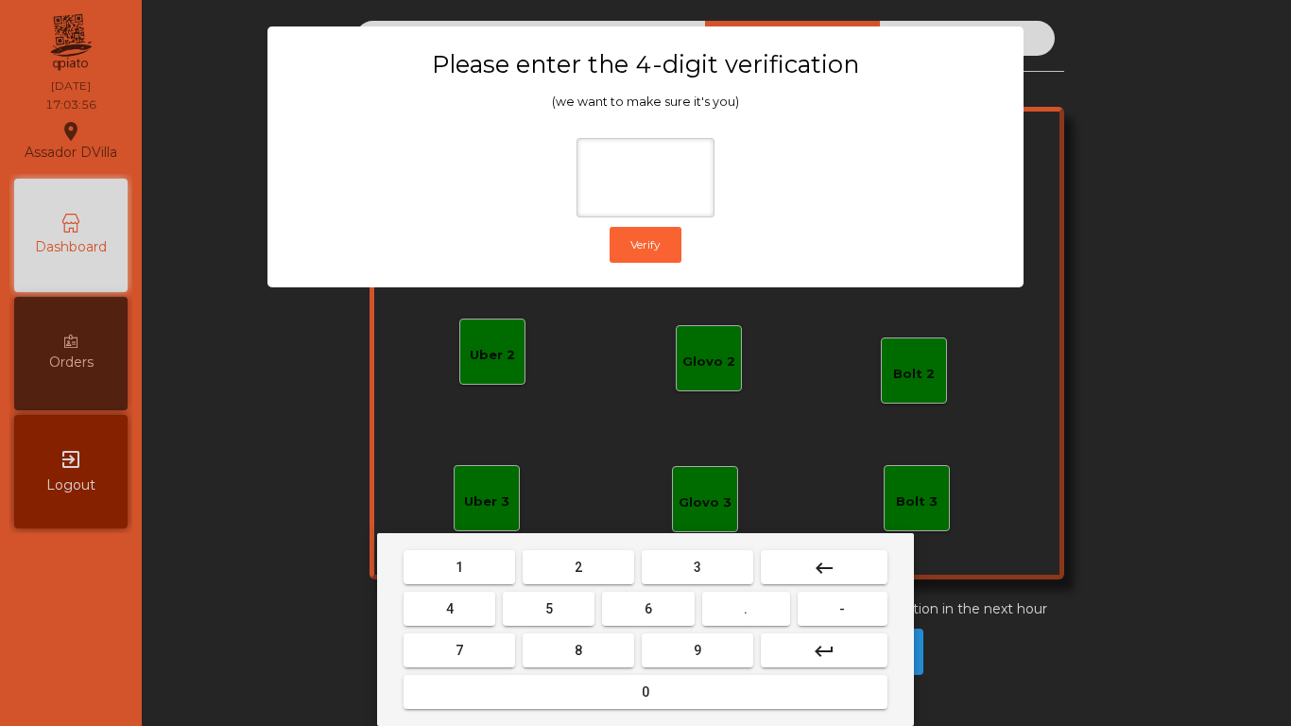
click at [452, 576] on button "1" at bounding box center [458, 567] width 111 height 34
drag, startPoint x: 704, startPoint y: 642, endPoint x: 539, endPoint y: 636, distance: 164.5
click at [692, 642] on button "9" at bounding box center [697, 650] width 111 height 34
drag, startPoint x: 438, startPoint y: 617, endPoint x: 514, endPoint y: 696, distance: 109.6
click at [444, 618] on button "4" at bounding box center [449, 608] width 92 height 34
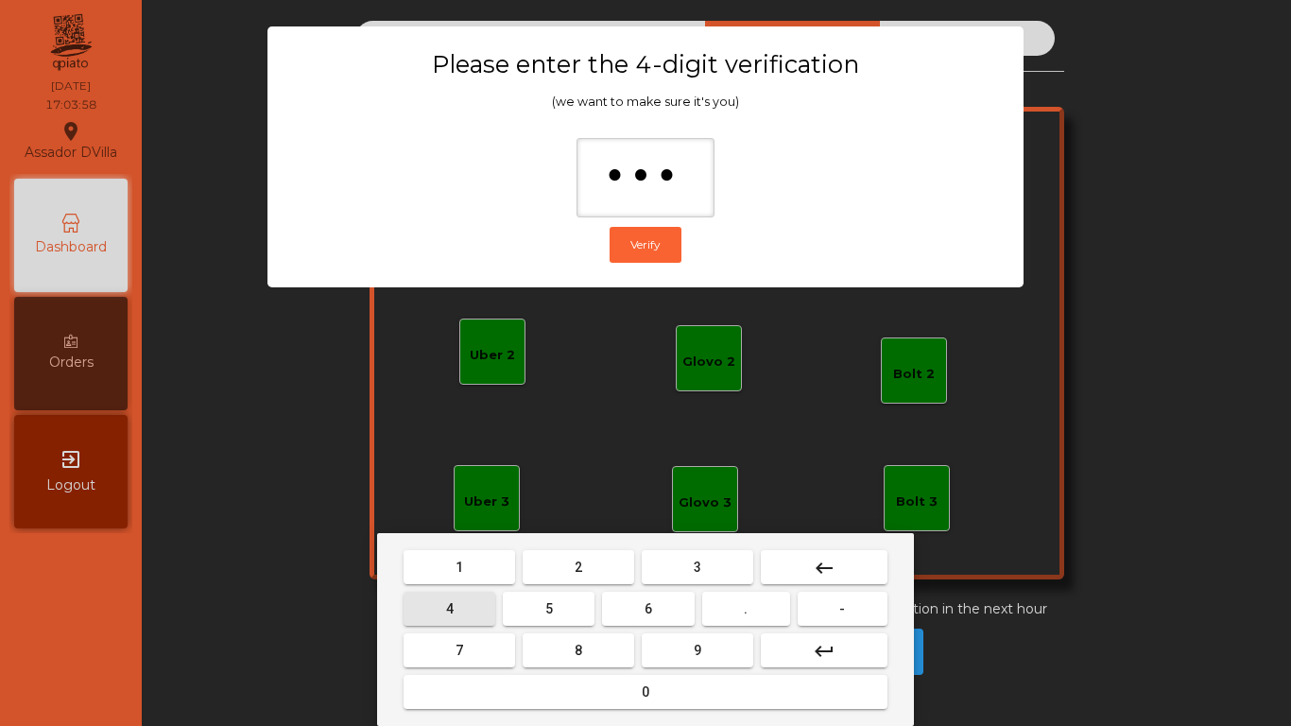
click at [514, 696] on button "0" at bounding box center [645, 692] width 484 height 34
type input "****"
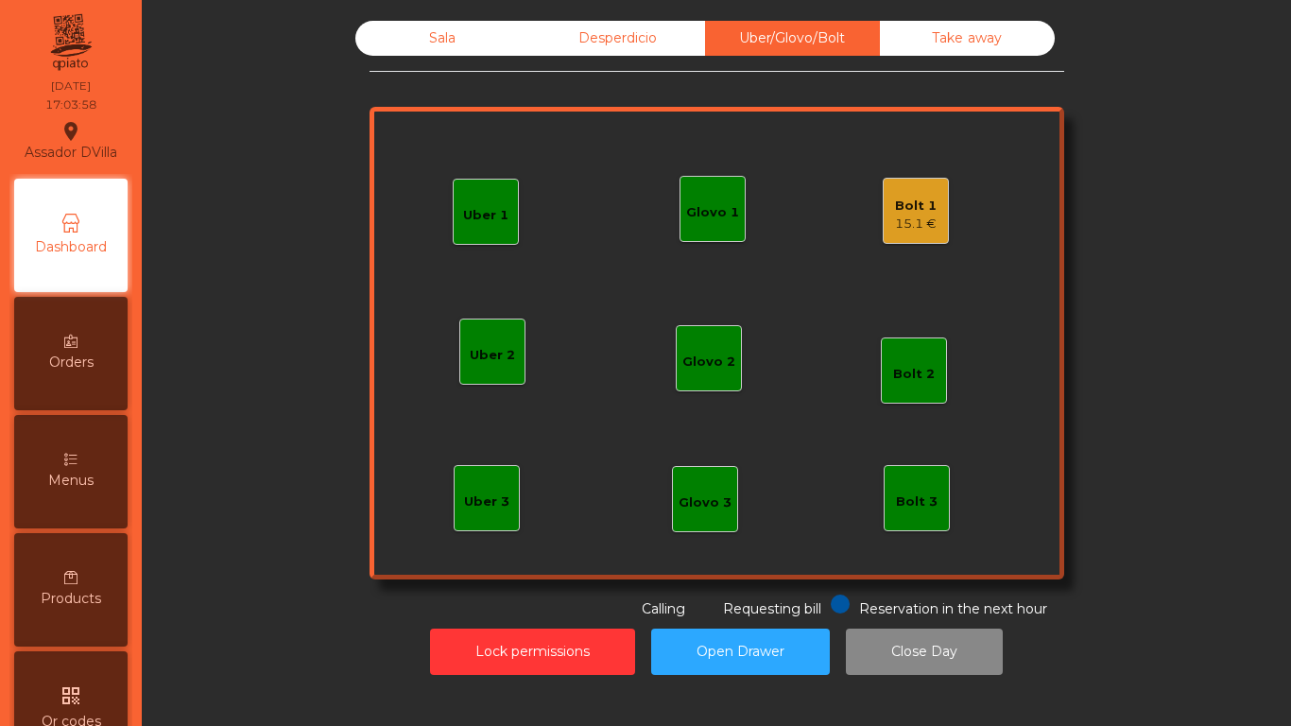
click at [910, 220] on div "15.1 €" at bounding box center [916, 223] width 42 height 19
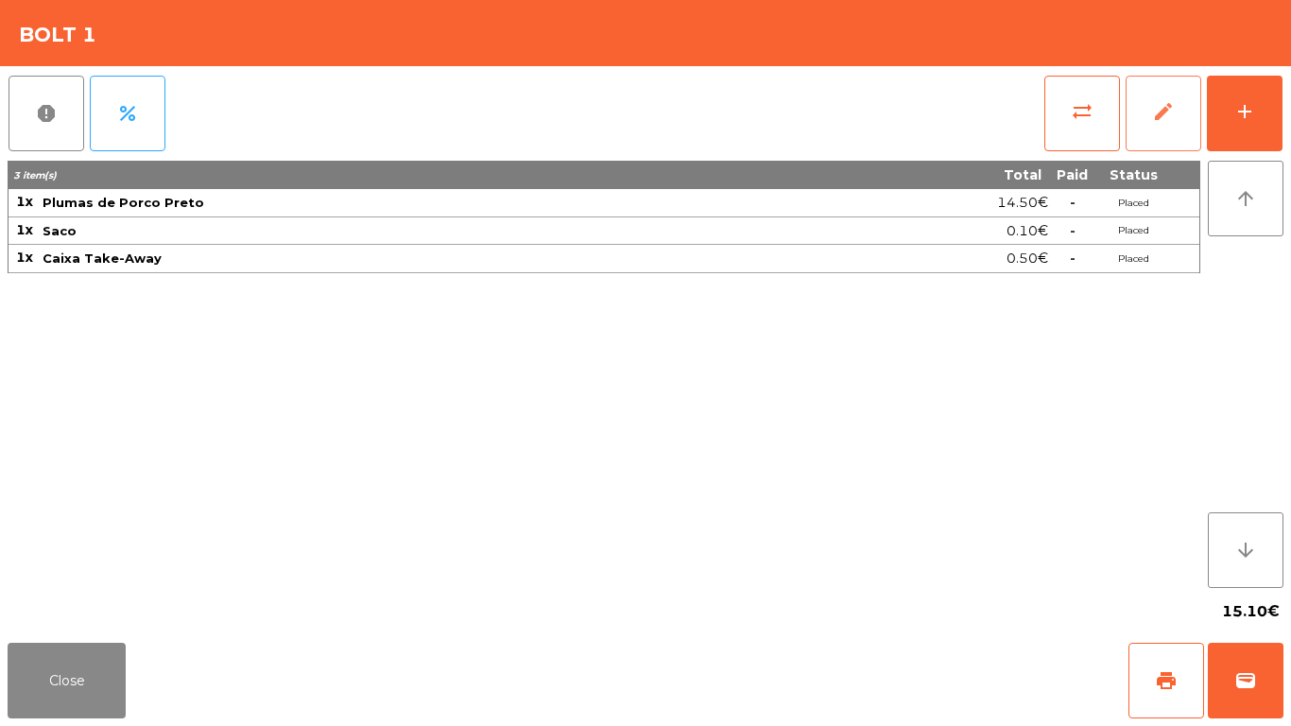
click at [1195, 121] on button "edit" at bounding box center [1163, 114] width 76 height 76
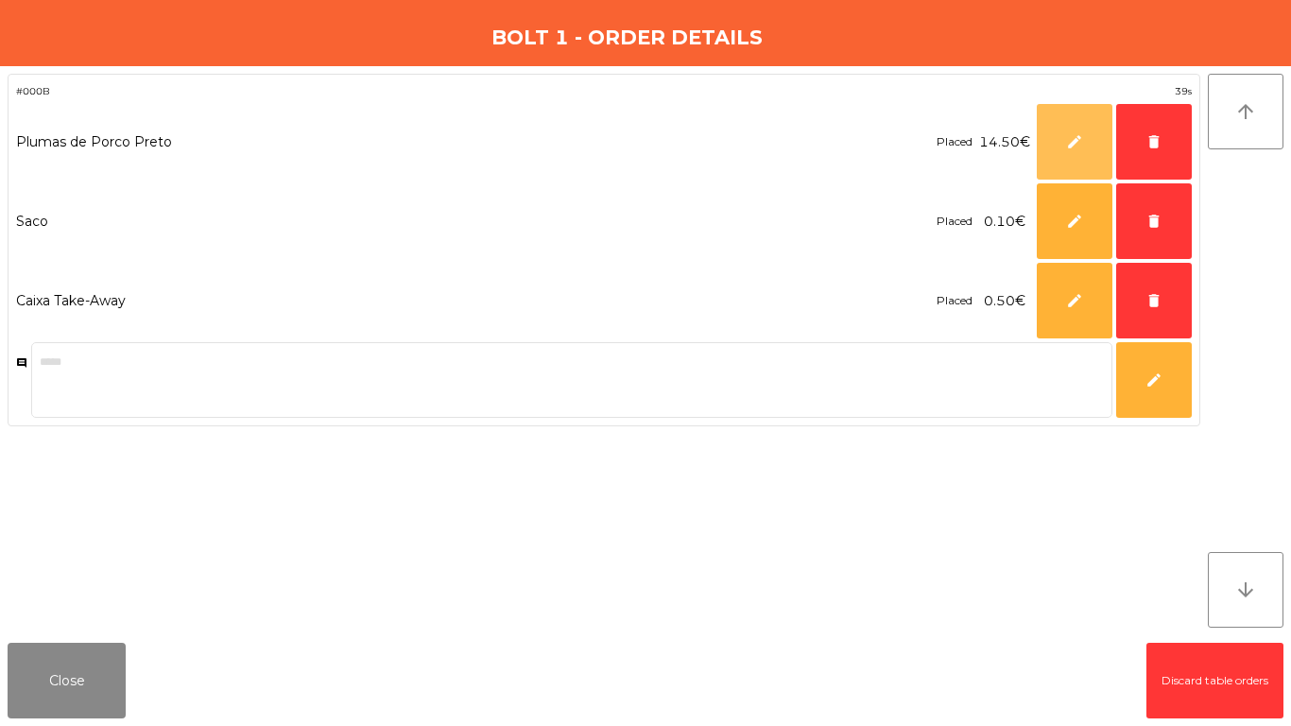
drag, startPoint x: 1061, startPoint y: 147, endPoint x: 947, endPoint y: 189, distance: 121.6
click at [1063, 147] on button "edit" at bounding box center [1074, 142] width 76 height 76
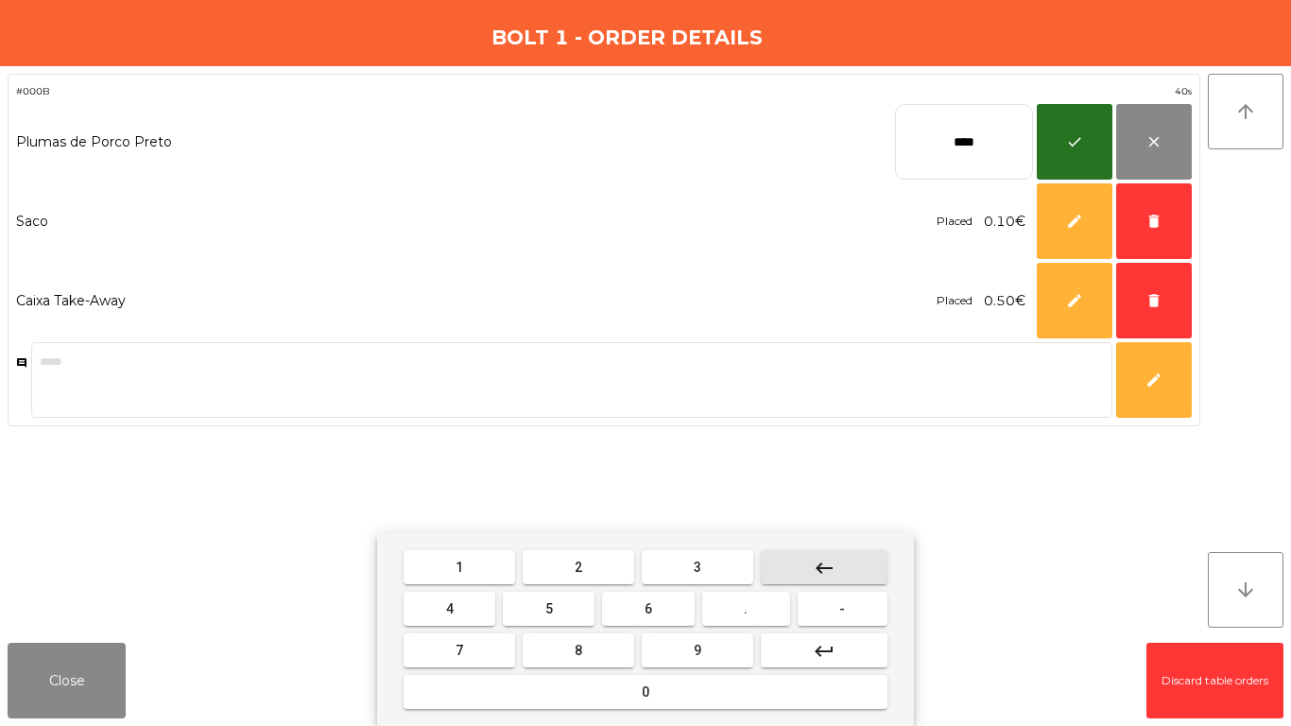
click at [876, 564] on button "keyboard_backspace" at bounding box center [824, 567] width 127 height 34
click at [830, 583] on button "keyboard_backspace" at bounding box center [824, 567] width 127 height 34
drag, startPoint x: 689, startPoint y: 656, endPoint x: 973, endPoint y: 426, distance: 365.5
click at [720, 638] on button "9" at bounding box center [697, 650] width 111 height 34
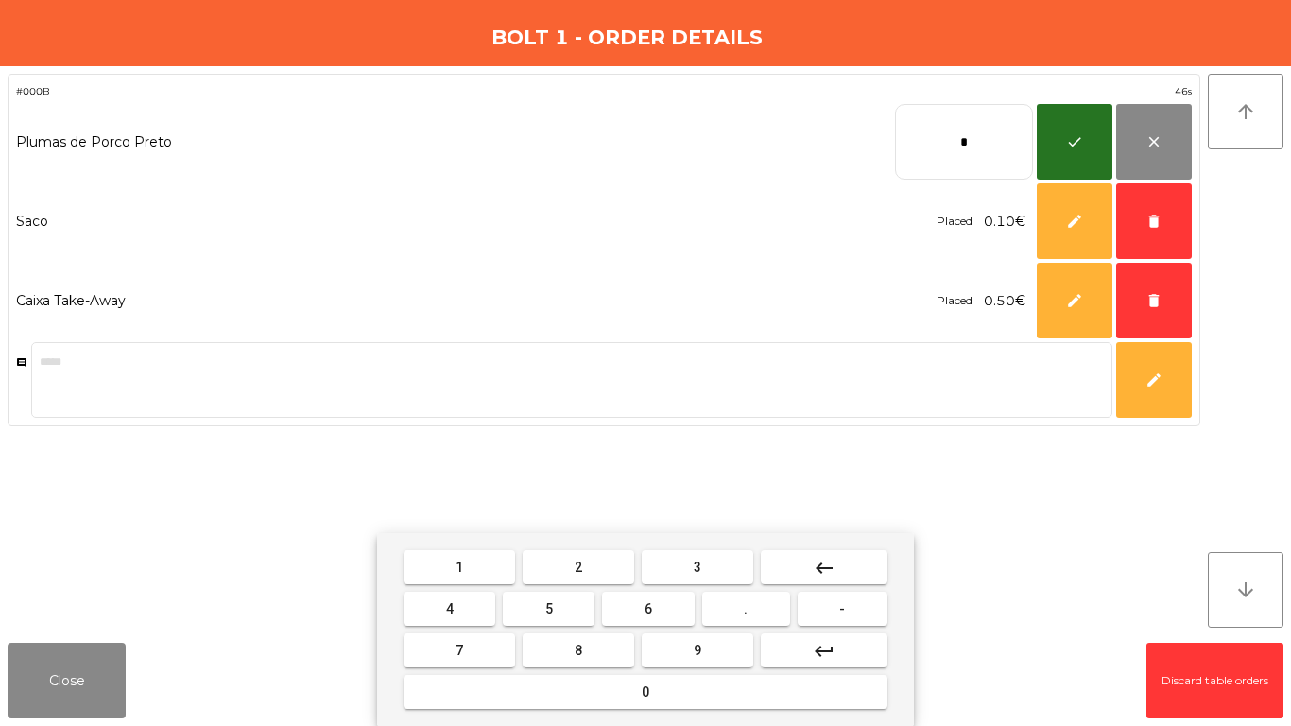
type input "**"
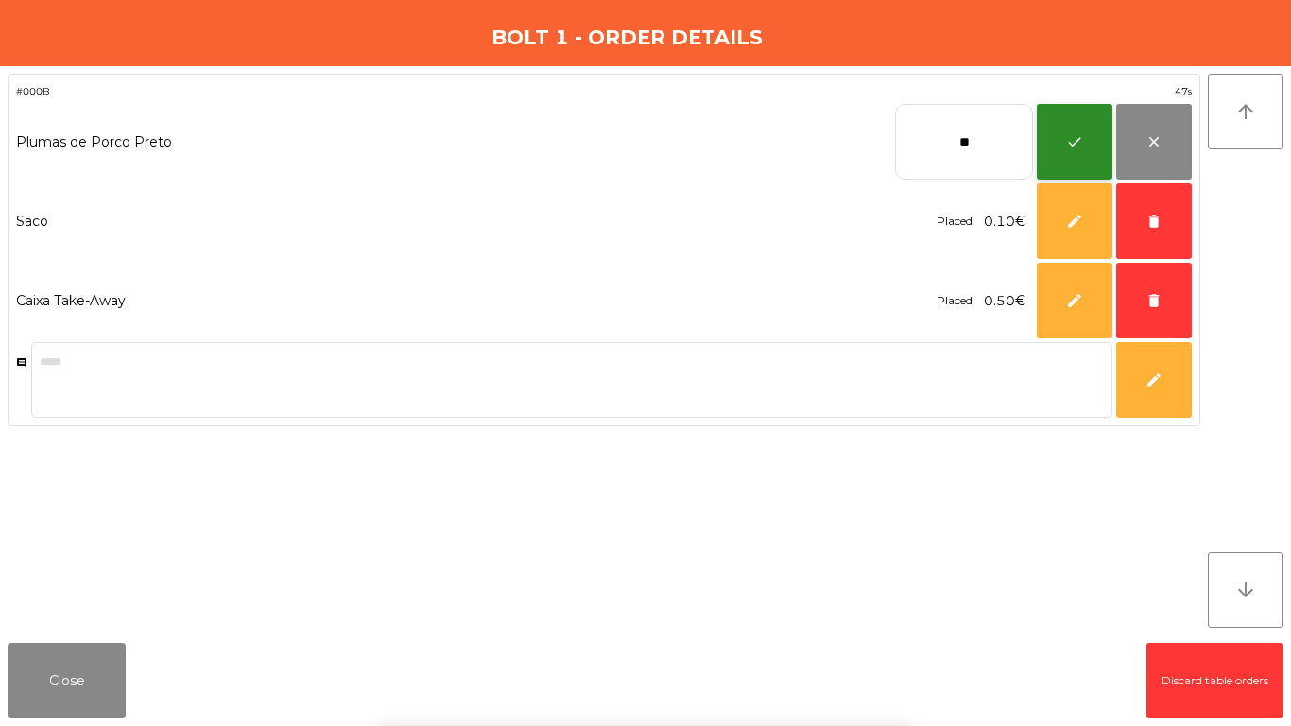
click at [1051, 145] on button "check" at bounding box center [1074, 142] width 76 height 76
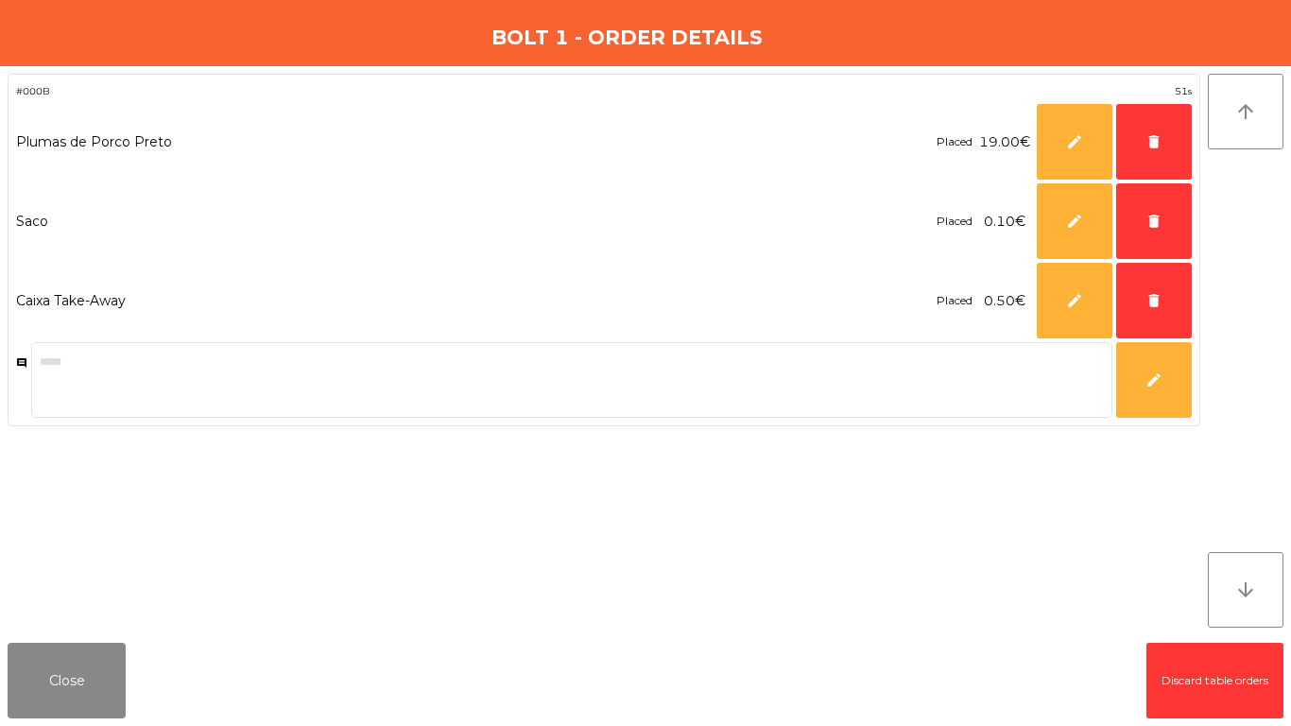
click at [92, 626] on div "#000B 51s Plumas de Porco Preto Placed 19.00€ ** edit delete Saco Placed 0.10€ …" at bounding box center [604, 351] width 1192 height 554
click at [122, 692] on button "Close" at bounding box center [67, 680] width 118 height 76
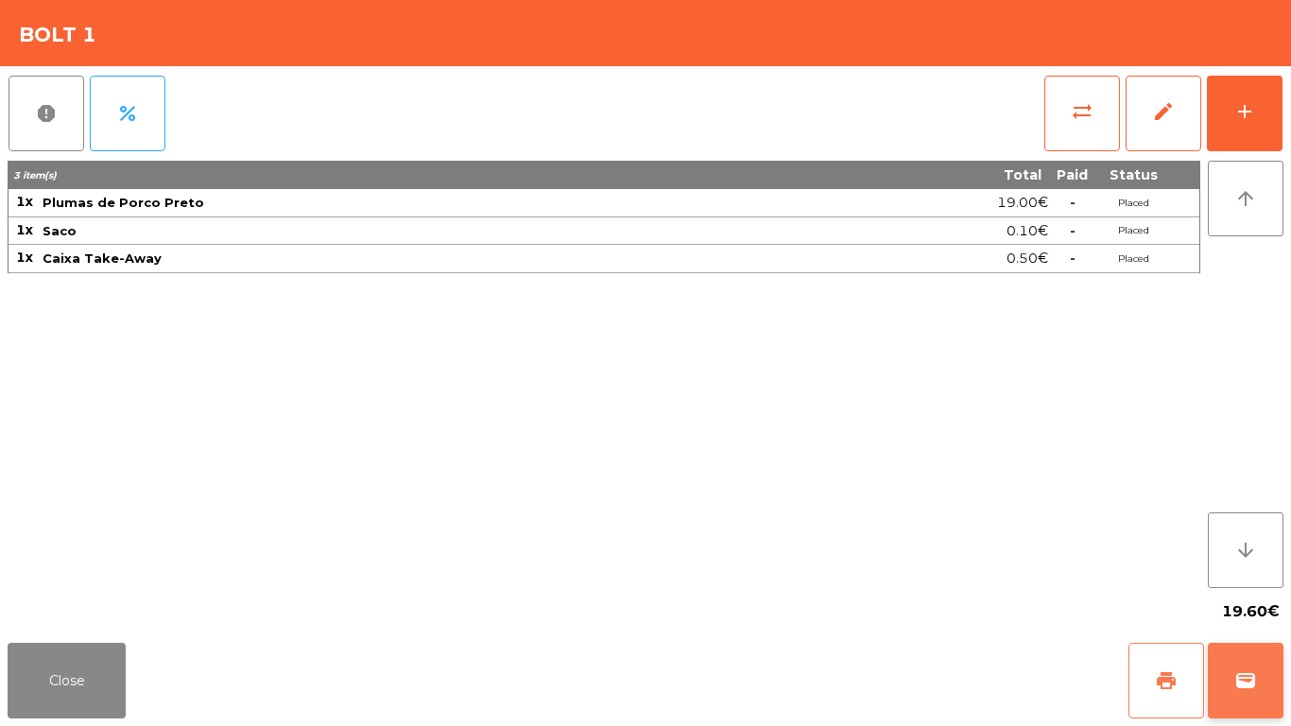
drag, startPoint x: 1166, startPoint y: 686, endPoint x: 1214, endPoint y: 676, distance: 49.1
click at [1169, 687] on span "print" at bounding box center [1166, 680] width 23 height 23
click at [1215, 676] on button "wallet" at bounding box center [1245, 680] width 76 height 76
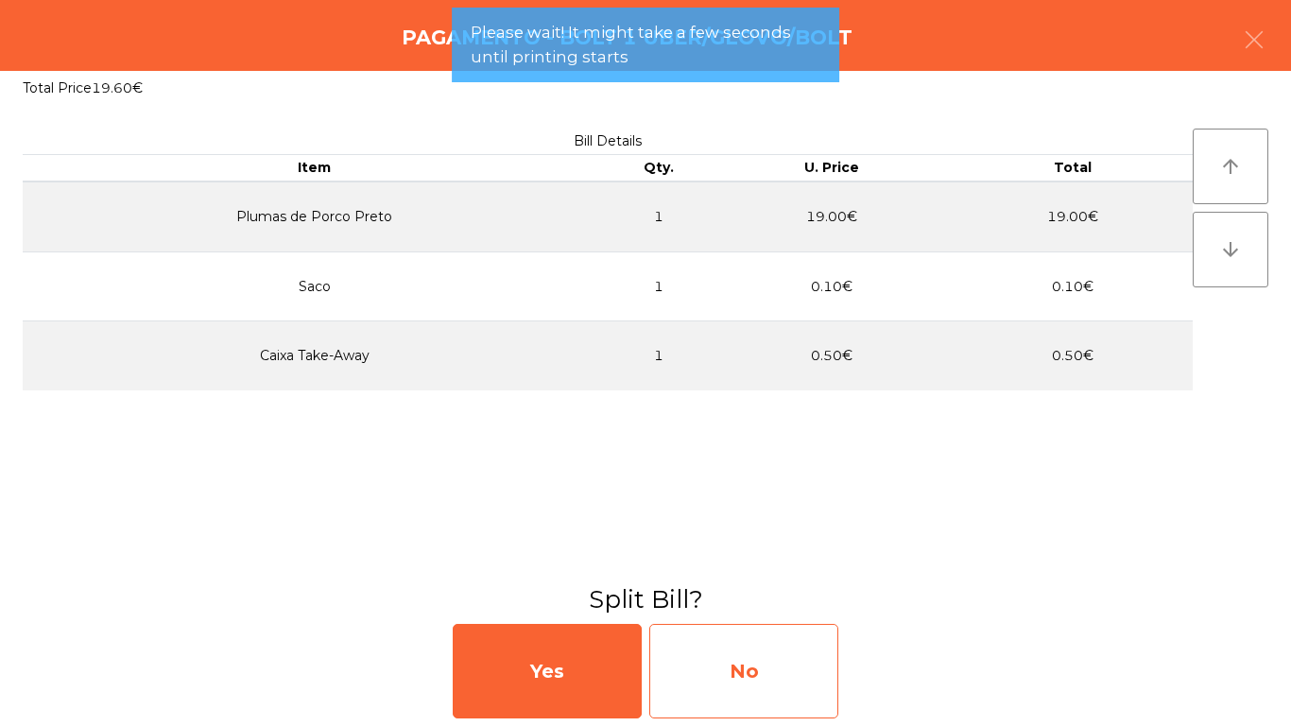
click at [771, 683] on div "No" at bounding box center [743, 671] width 189 height 94
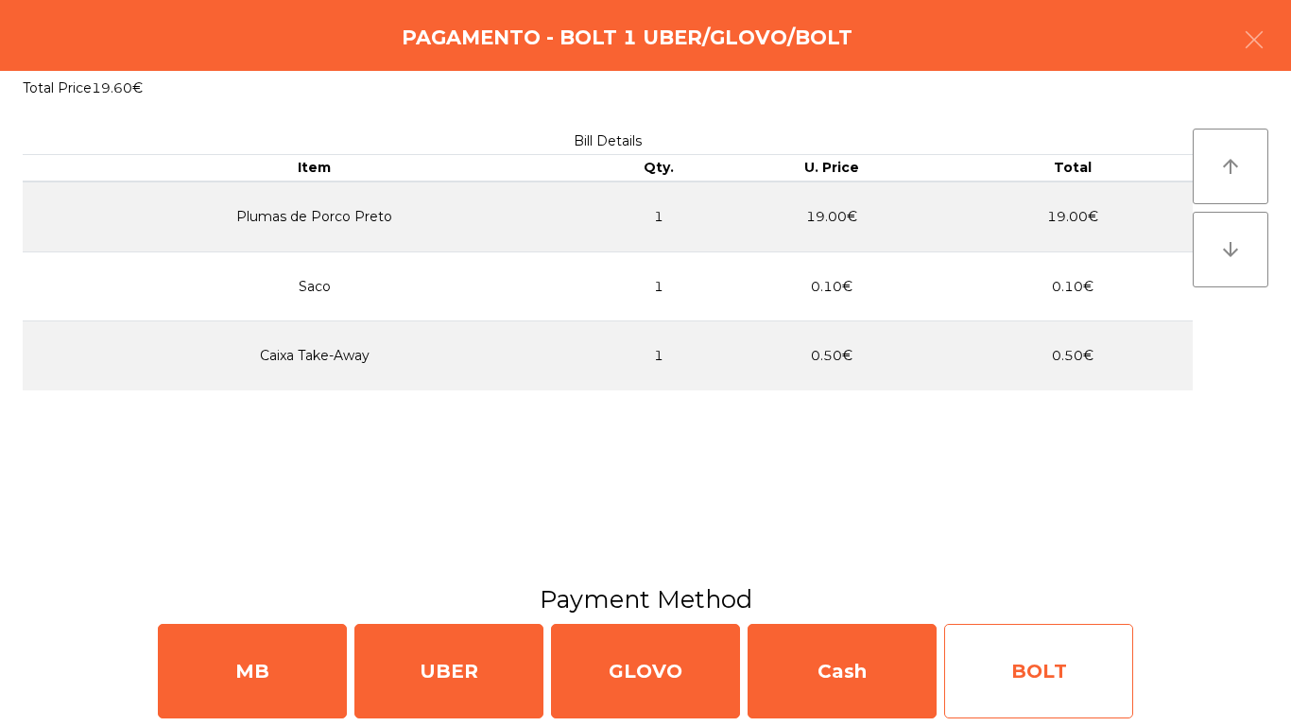
click at [1084, 665] on div "BOLT" at bounding box center [1038, 671] width 189 height 94
select select "**"
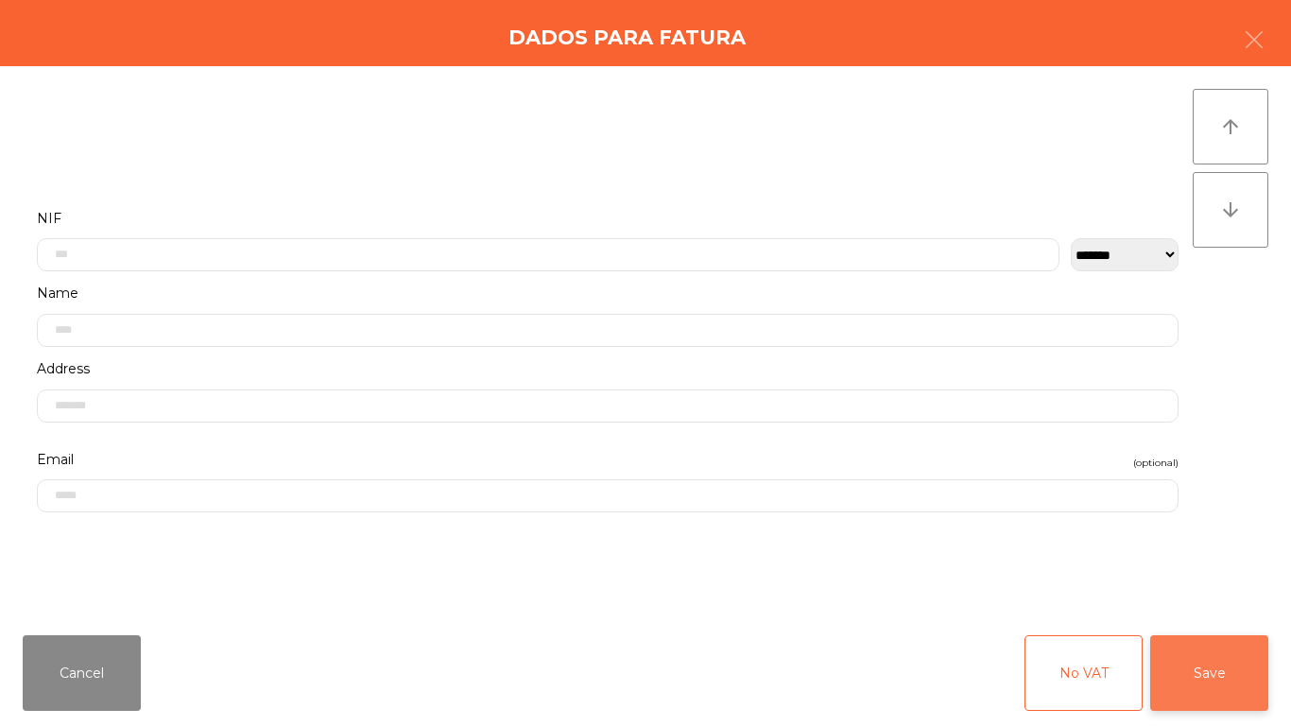
click at [1195, 673] on button "Save" at bounding box center [1209, 673] width 118 height 76
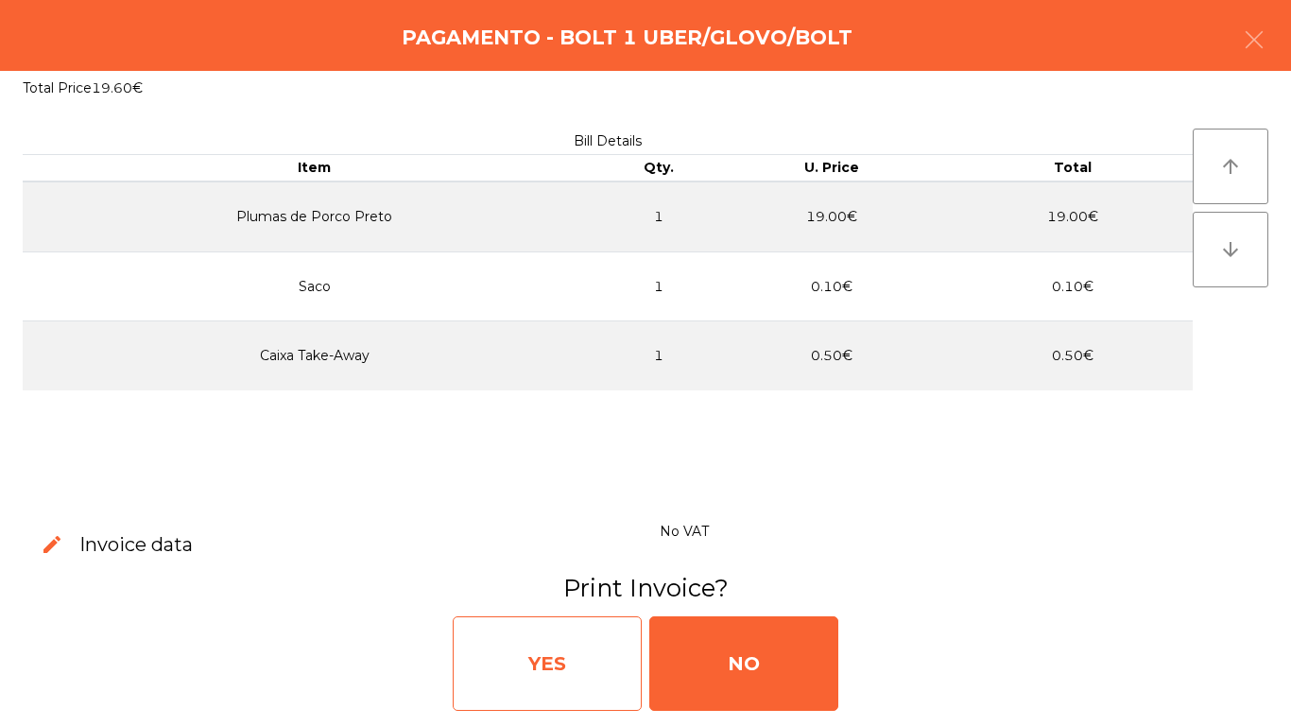
click at [597, 639] on div "YES" at bounding box center [547, 663] width 189 height 94
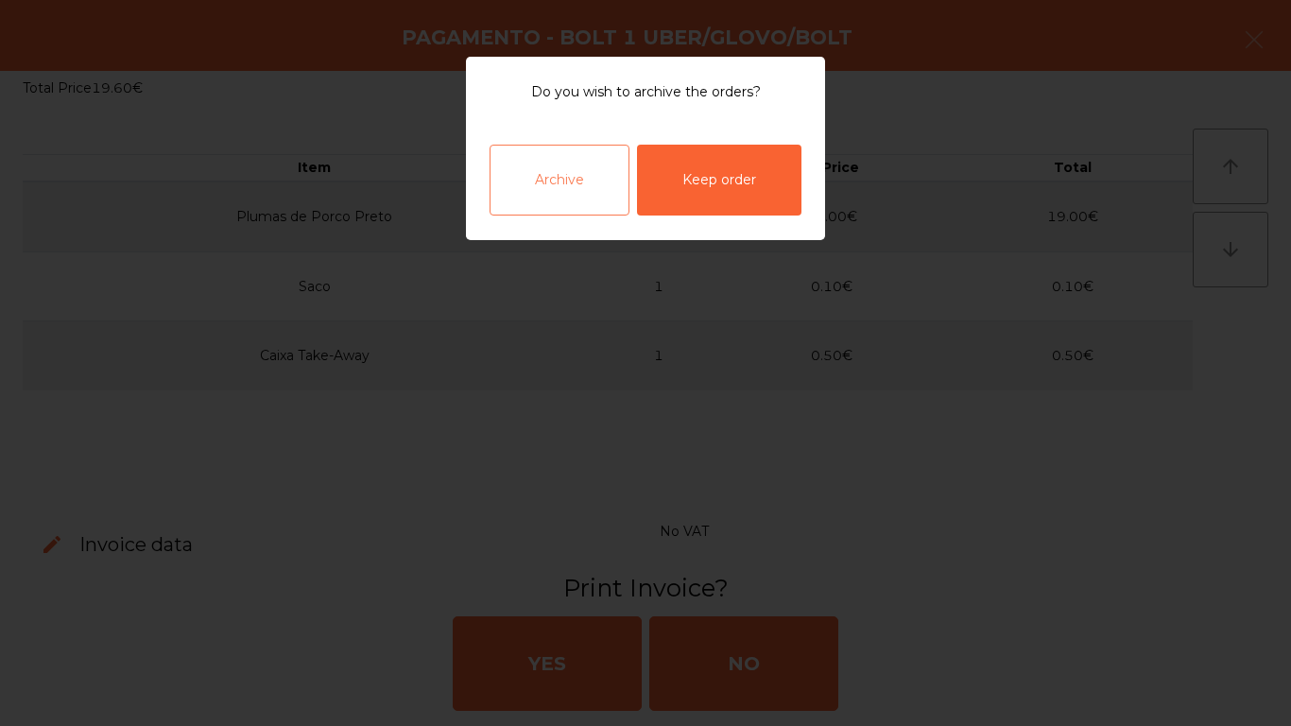
click at [539, 196] on div "Archive" at bounding box center [559, 180] width 140 height 71
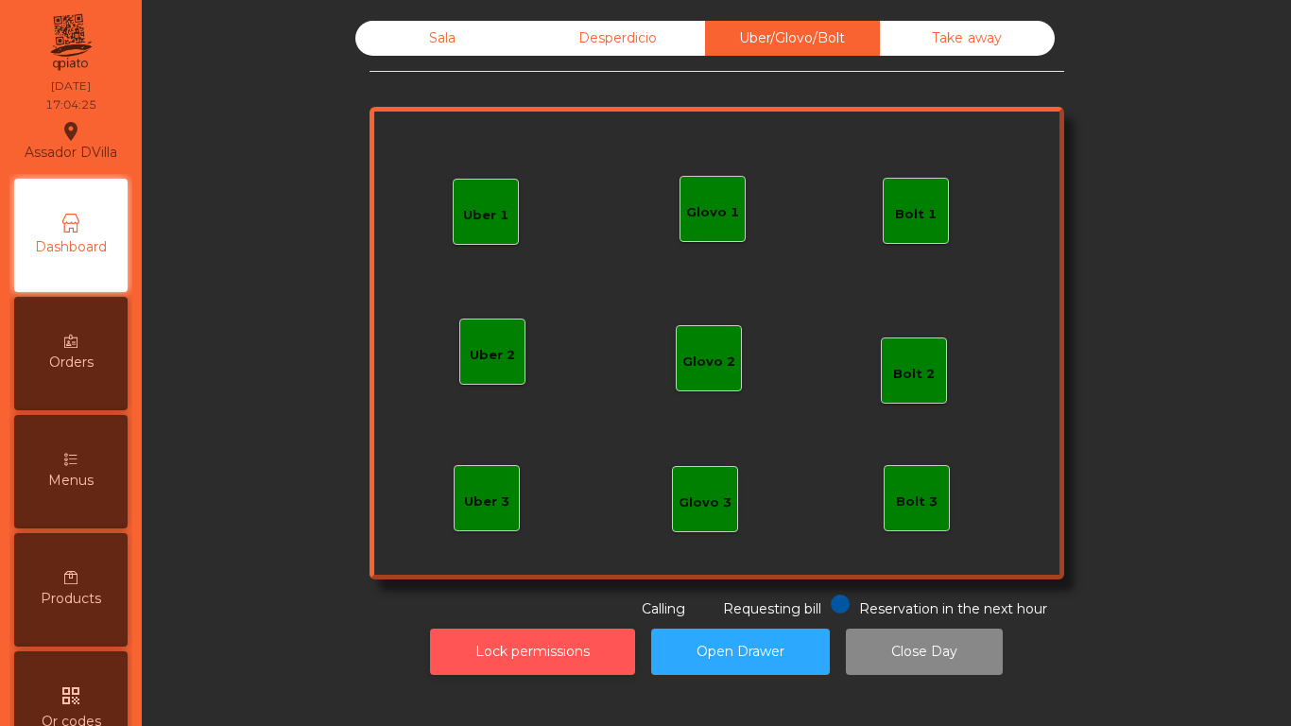
click at [465, 656] on button "Lock permissions" at bounding box center [532, 651] width 205 height 46
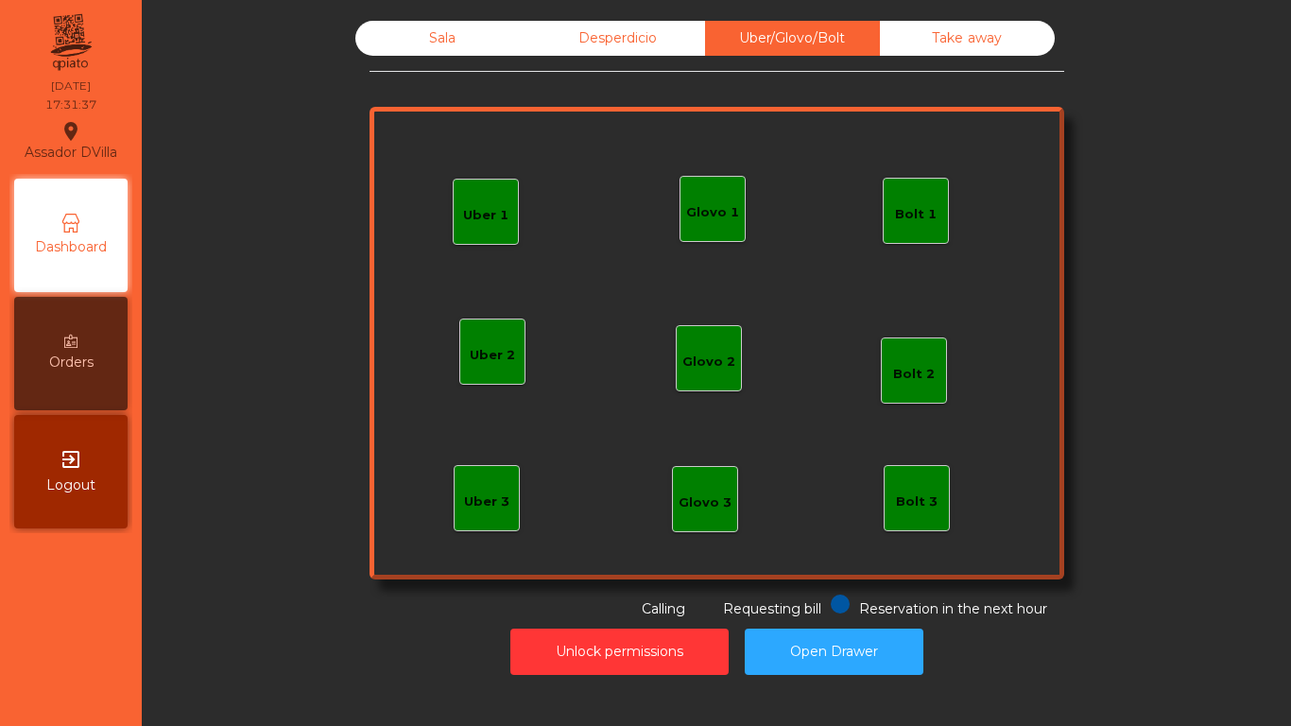
click at [377, 39] on div "Sala" at bounding box center [442, 38] width 175 height 35
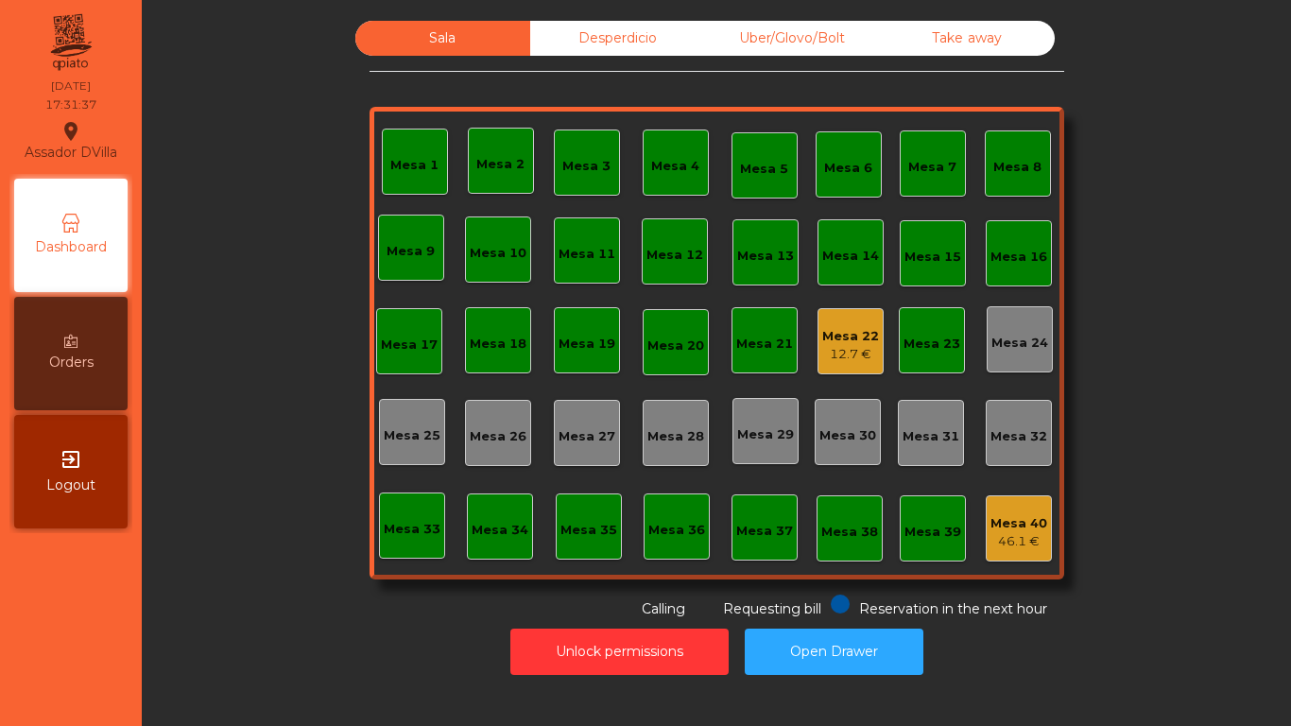
click at [239, 210] on div "Sala Desperdicio Uber/Glovo/Bolt Take away Mesa 1 Mesa 2 [GEOGRAPHIC_DATA] 4 [G…" at bounding box center [716, 320] width 1098 height 598
click at [564, 46] on div "Desperdicio" at bounding box center [617, 38] width 175 height 35
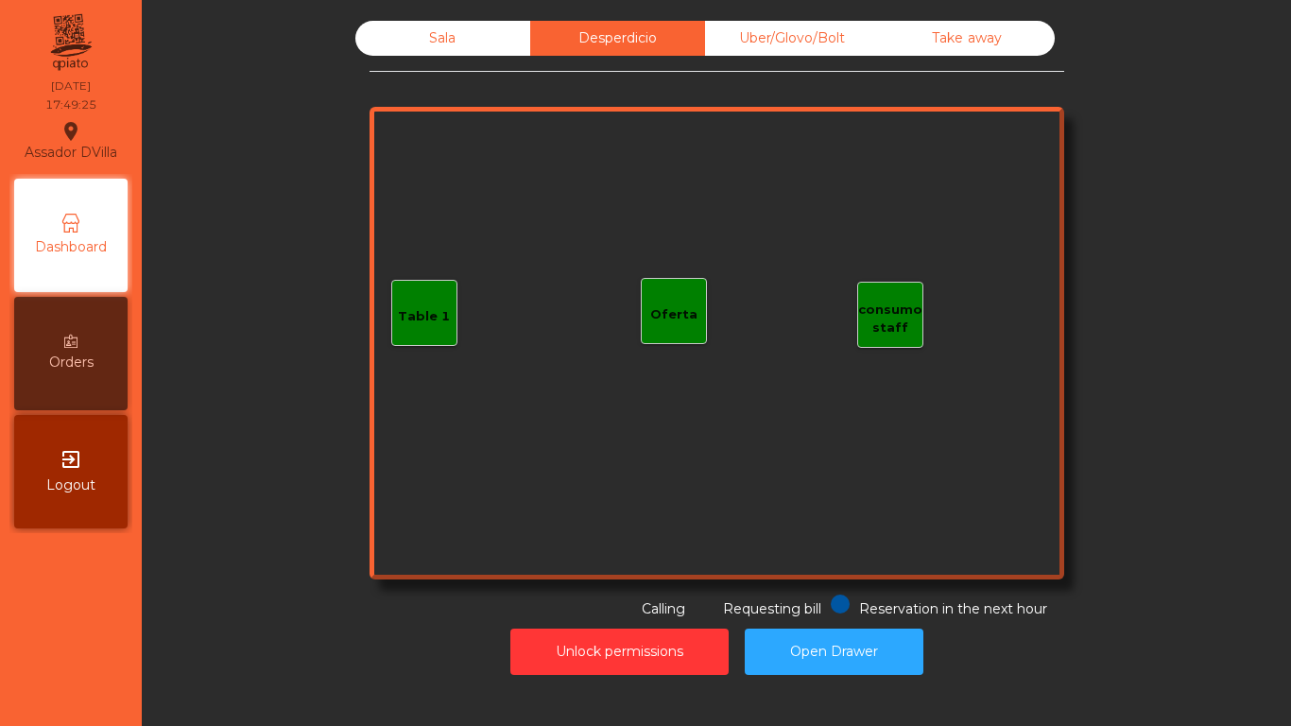
click at [737, 43] on div "Uber/Glovo/Bolt" at bounding box center [792, 38] width 175 height 35
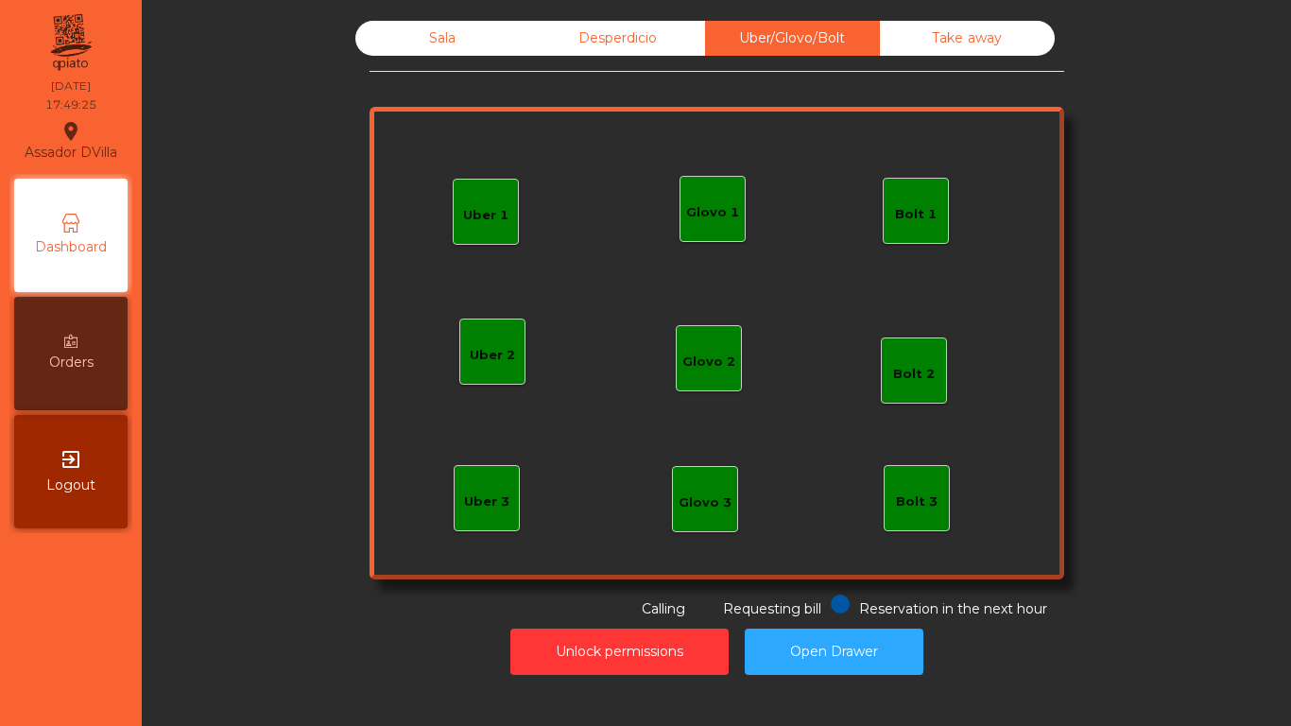
click at [926, 41] on div "Take away" at bounding box center [967, 38] width 175 height 35
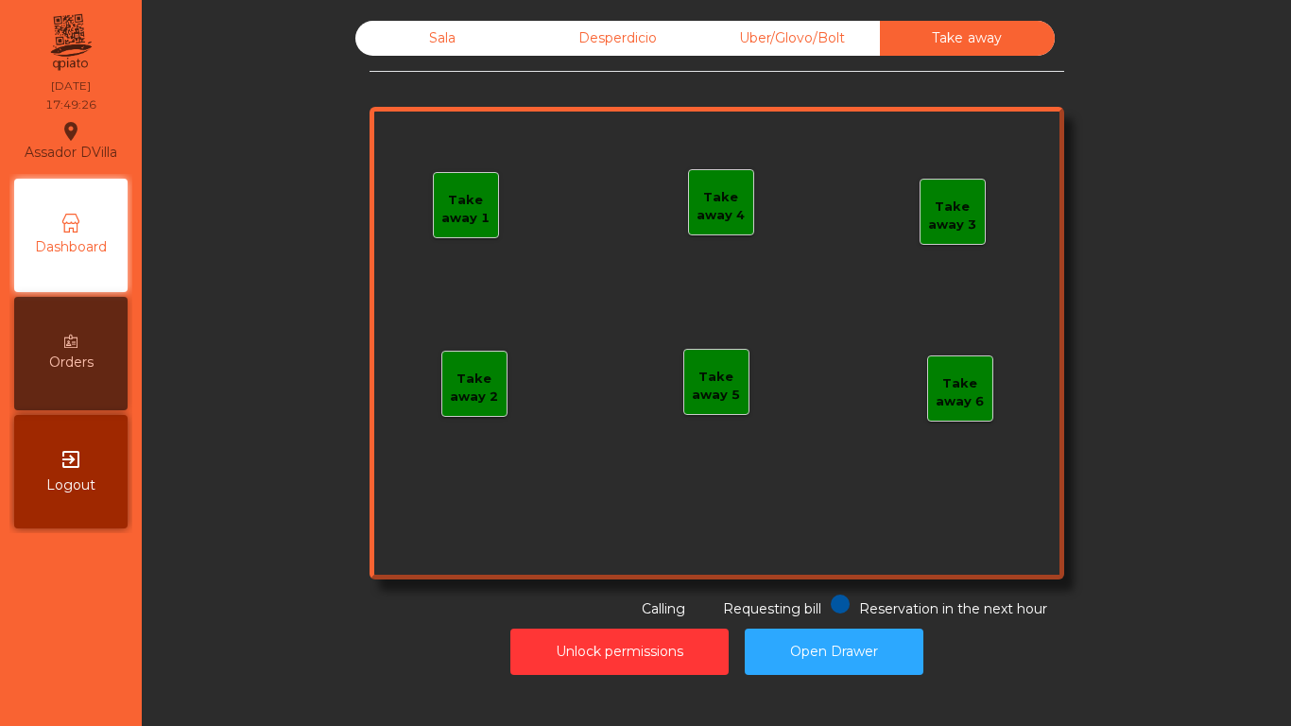
click at [574, 54] on div "Desperdicio" at bounding box center [617, 38] width 175 height 35
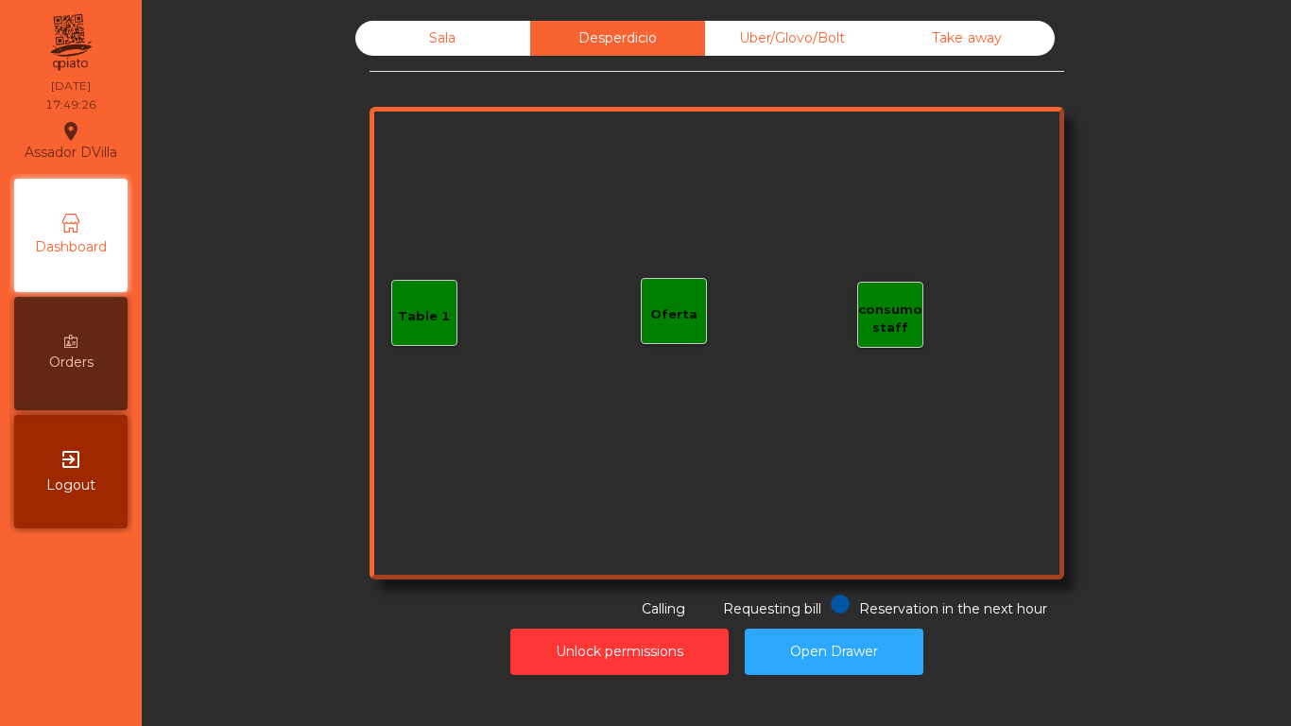
click at [470, 48] on div "Sala" at bounding box center [442, 38] width 175 height 35
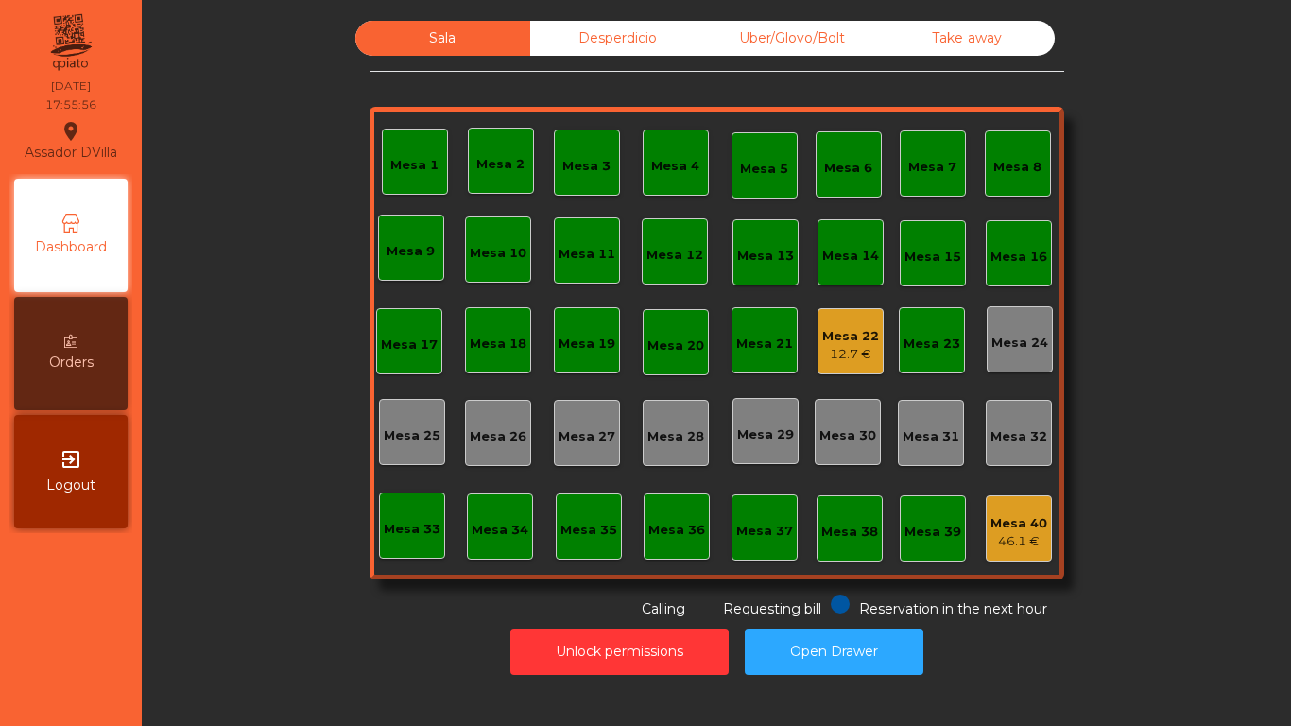
click at [855, 317] on div "Mesa 22 12.7 €" at bounding box center [850, 341] width 66 height 66
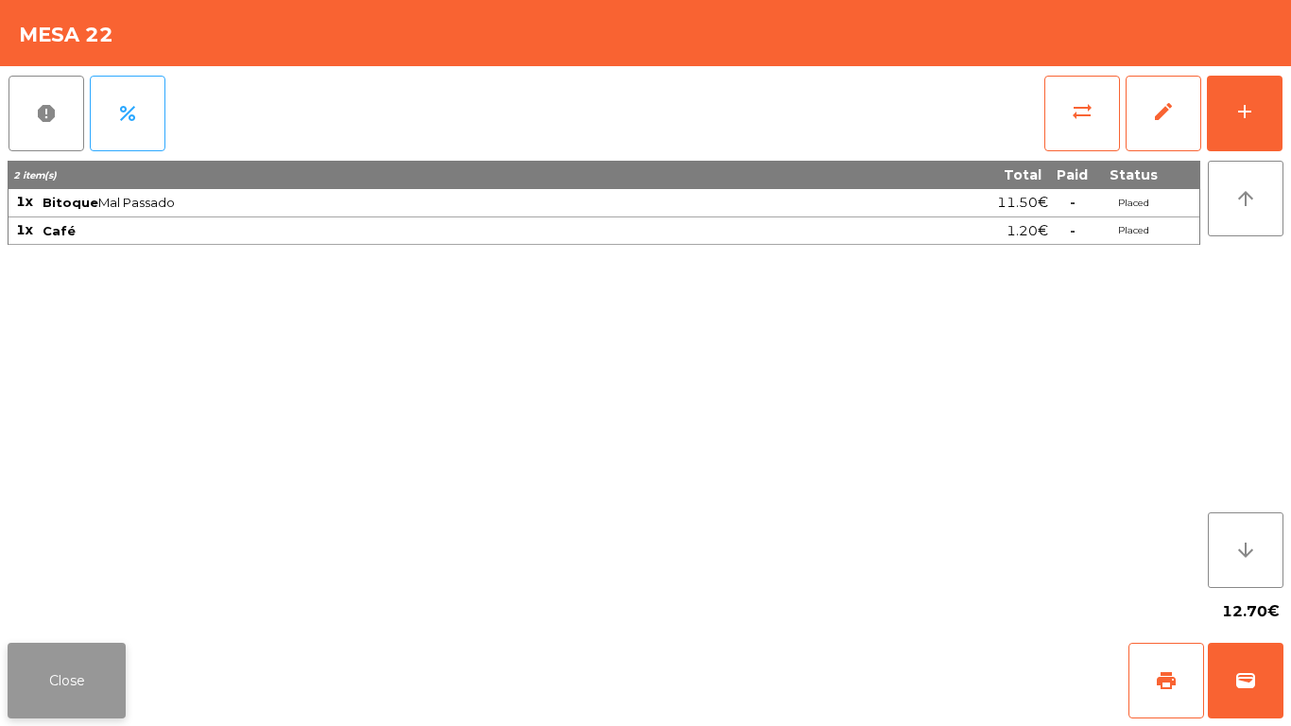
click at [94, 664] on button "Close" at bounding box center [67, 680] width 118 height 76
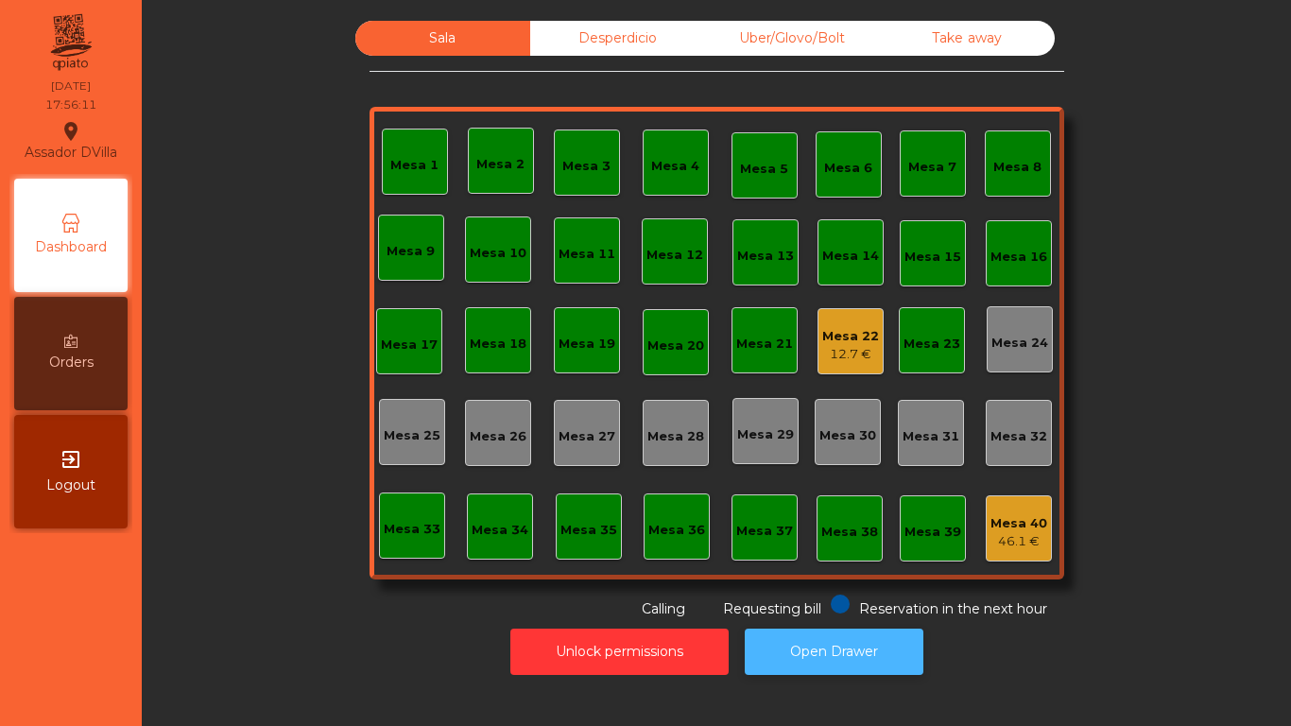
click at [834, 632] on button "Open Drawer" at bounding box center [834, 651] width 179 height 46
click at [836, 346] on div "12.7 €" at bounding box center [850, 354] width 57 height 19
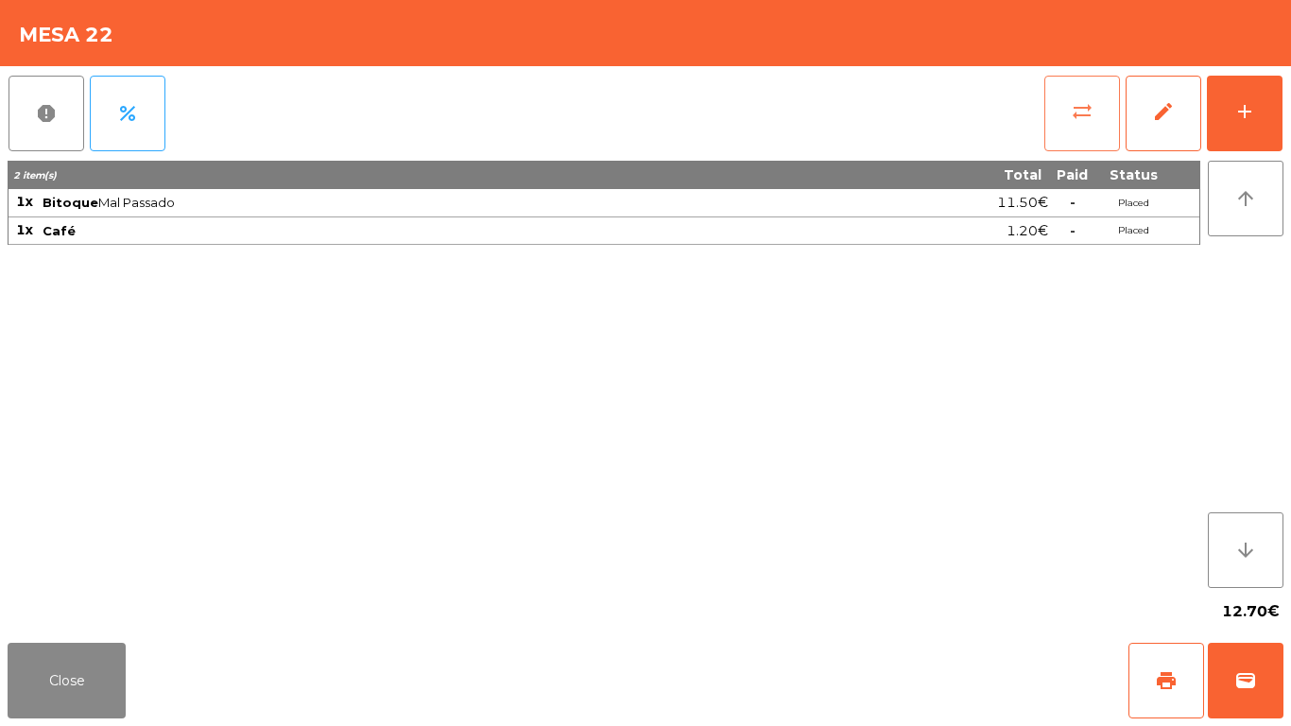
click at [1070, 117] on span "sync_alt" at bounding box center [1081, 111] width 23 height 23
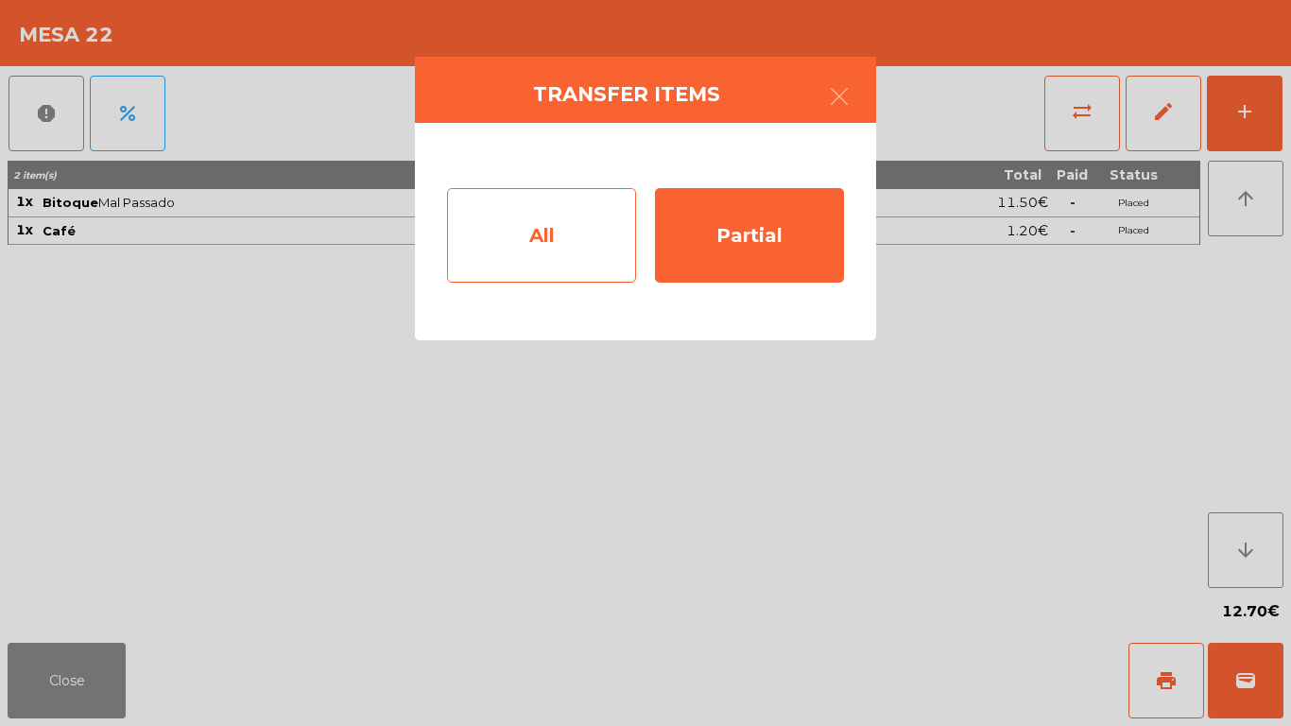
click at [521, 231] on div "All" at bounding box center [541, 235] width 189 height 94
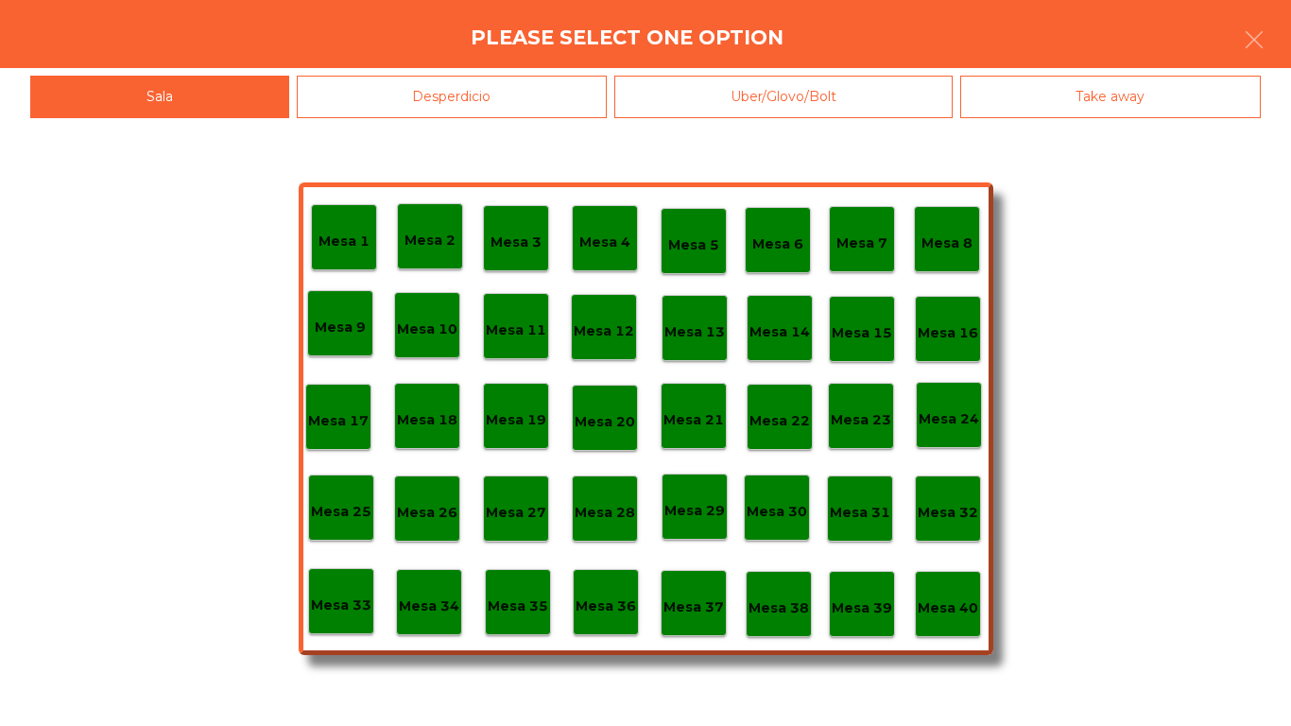
click at [951, 594] on div "Mesa 40" at bounding box center [947, 604] width 60 height 29
